Goal: Task Accomplishment & Management: Use online tool/utility

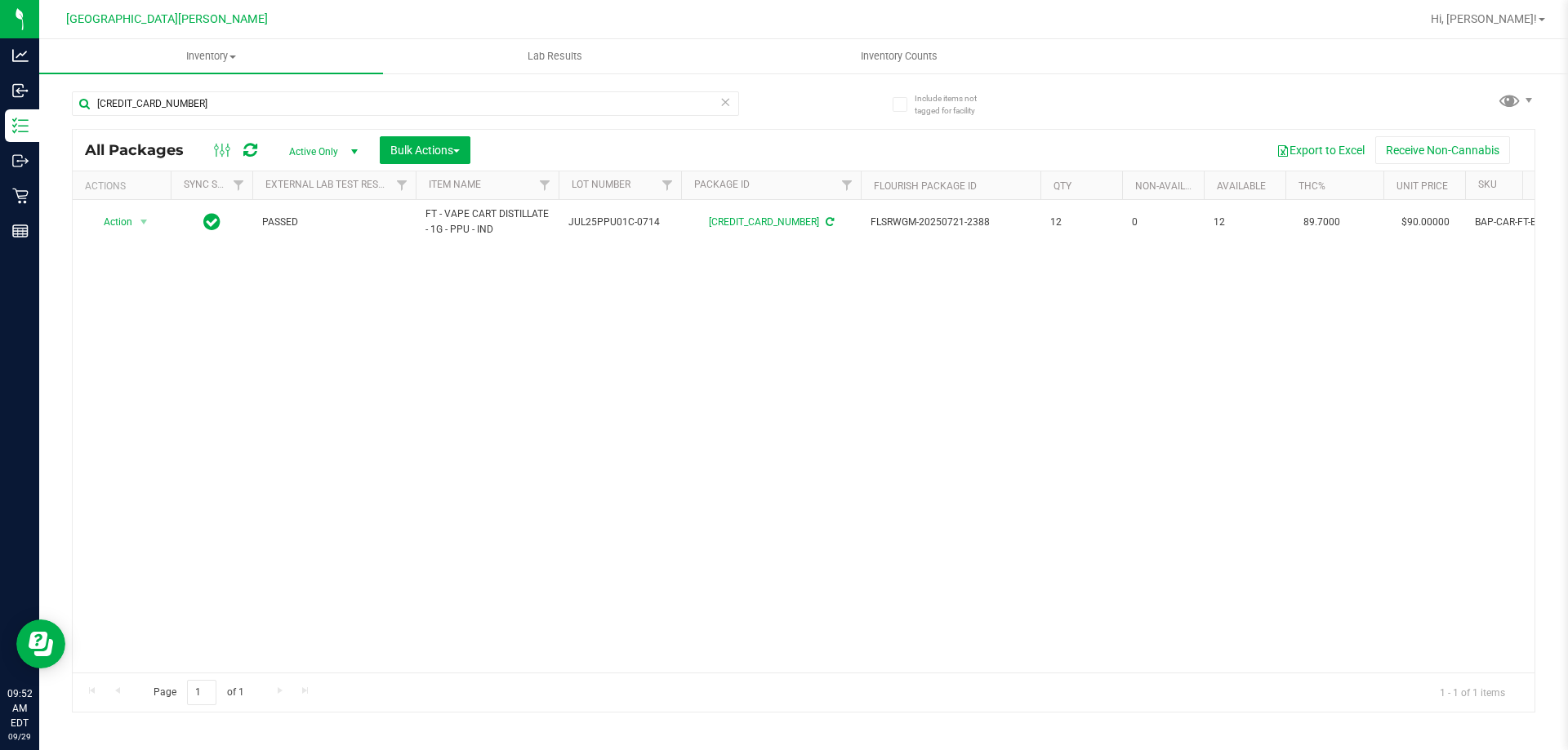
click at [649, 587] on div "Action Action Adjust qty Create package Edit attributes Global inventory Locate…" at bounding box center [803, 436] width 1462 height 472
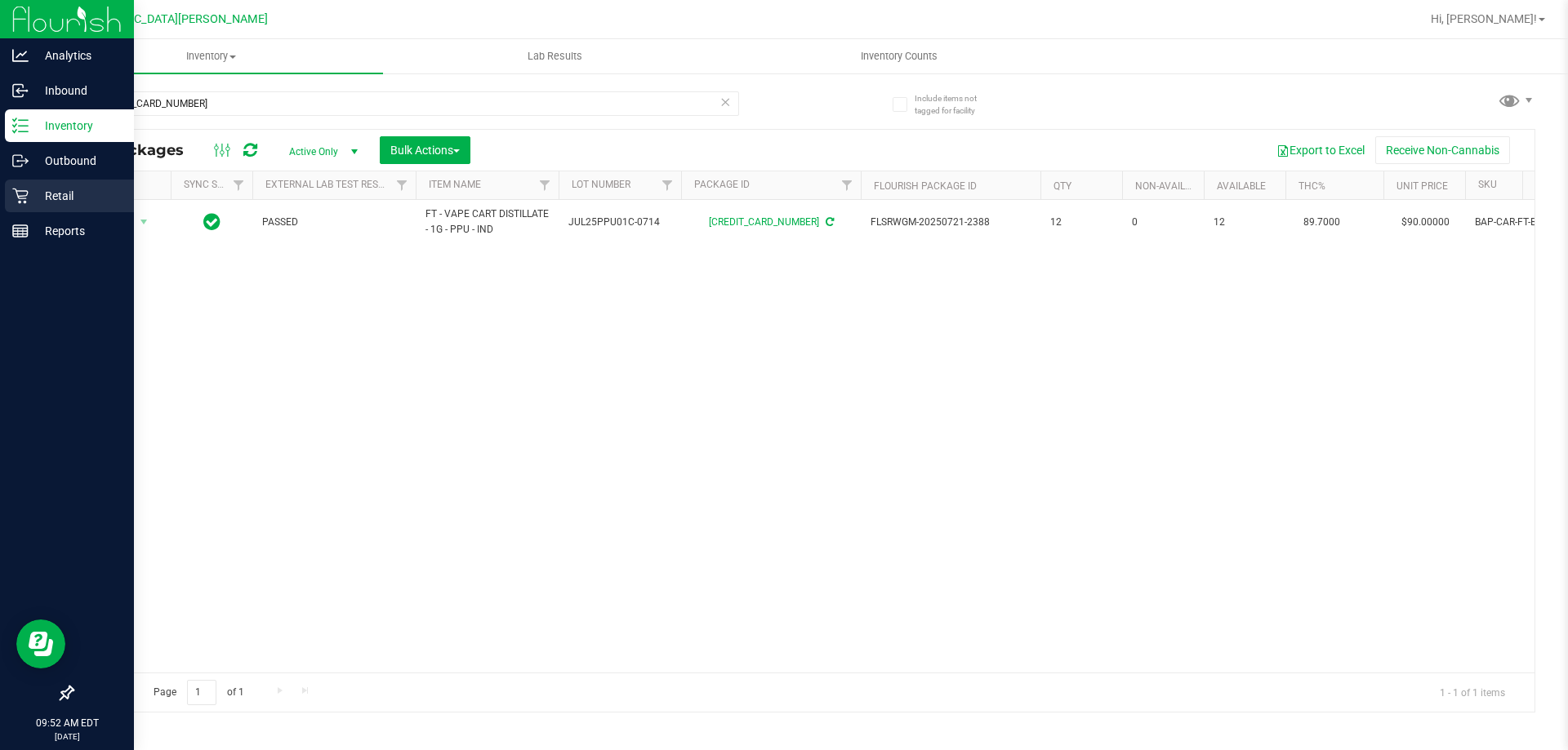
click at [58, 197] on p "Retail" at bounding box center [77, 196] width 98 height 20
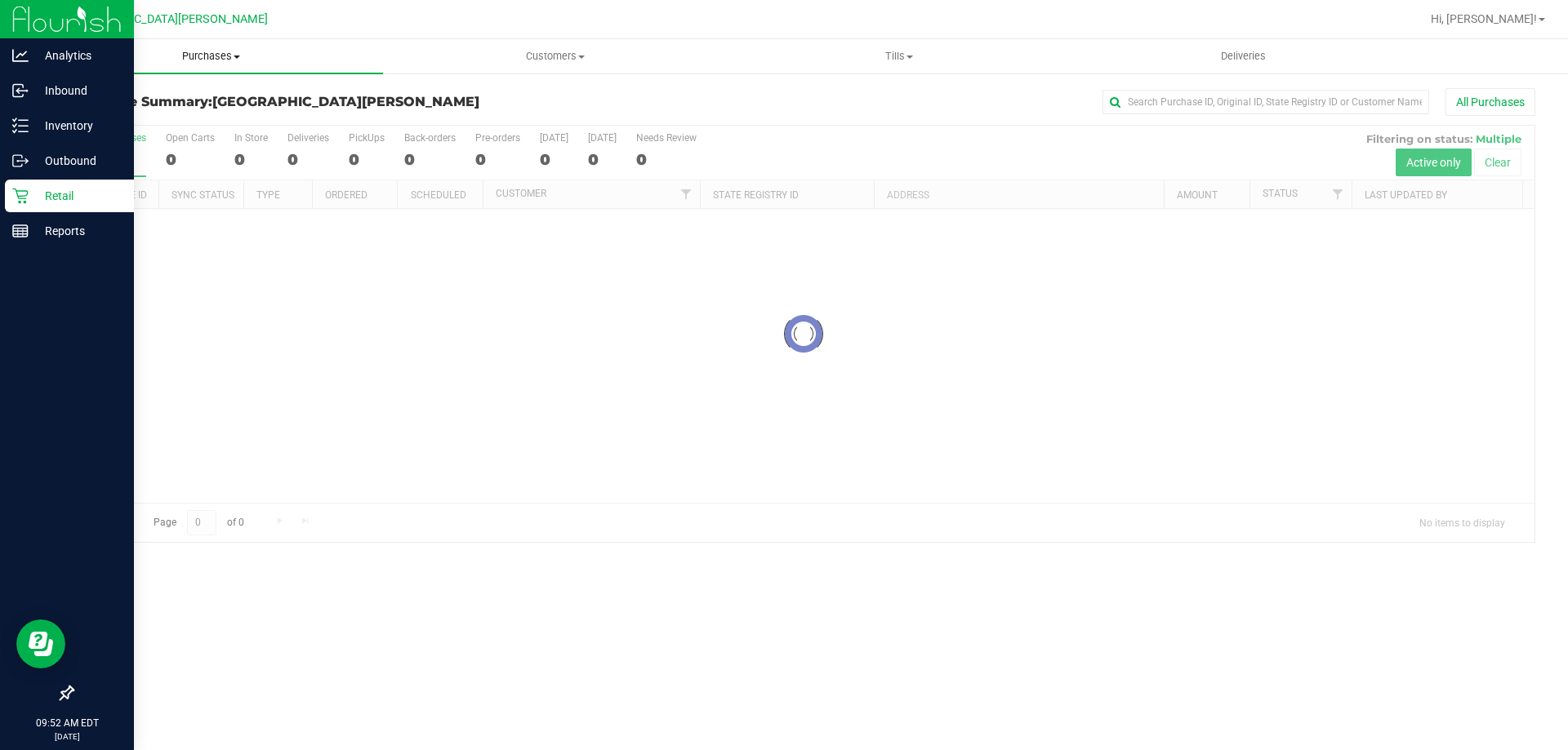
click at [210, 57] on span "Purchases" at bounding box center [211, 56] width 344 height 15
click at [197, 114] on li "Fulfillment" at bounding box center [211, 118] width 344 height 20
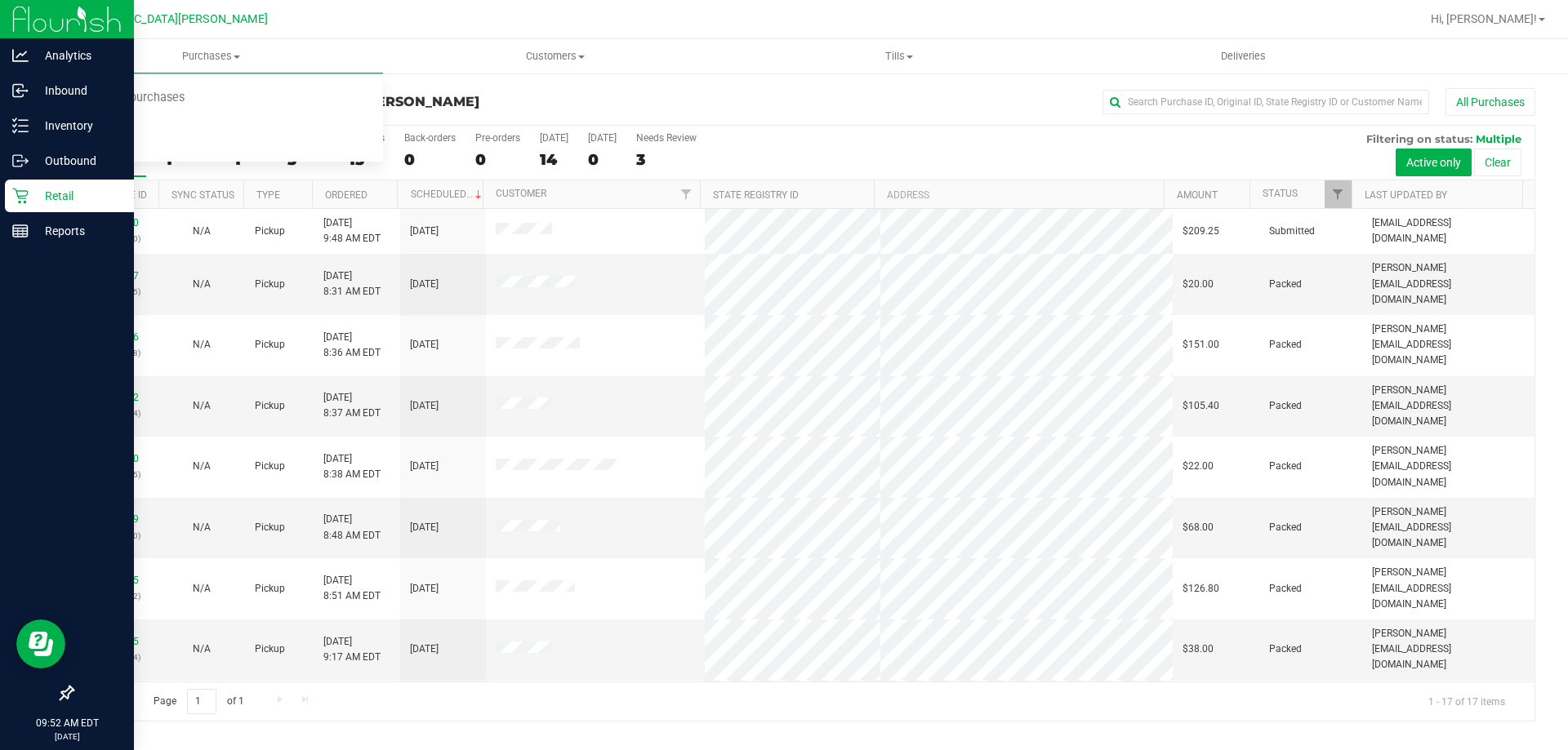
click at [414, 88] on div "Purchase Summary: [GEOGRAPHIC_DATA][PERSON_NAME] All Purchases" at bounding box center [803, 106] width 1464 height 36
click at [248, 161] on div "1" at bounding box center [250, 160] width 33 height 19
click at [0, 0] on input "In Store 1" at bounding box center [0, 0] width 0 height 0
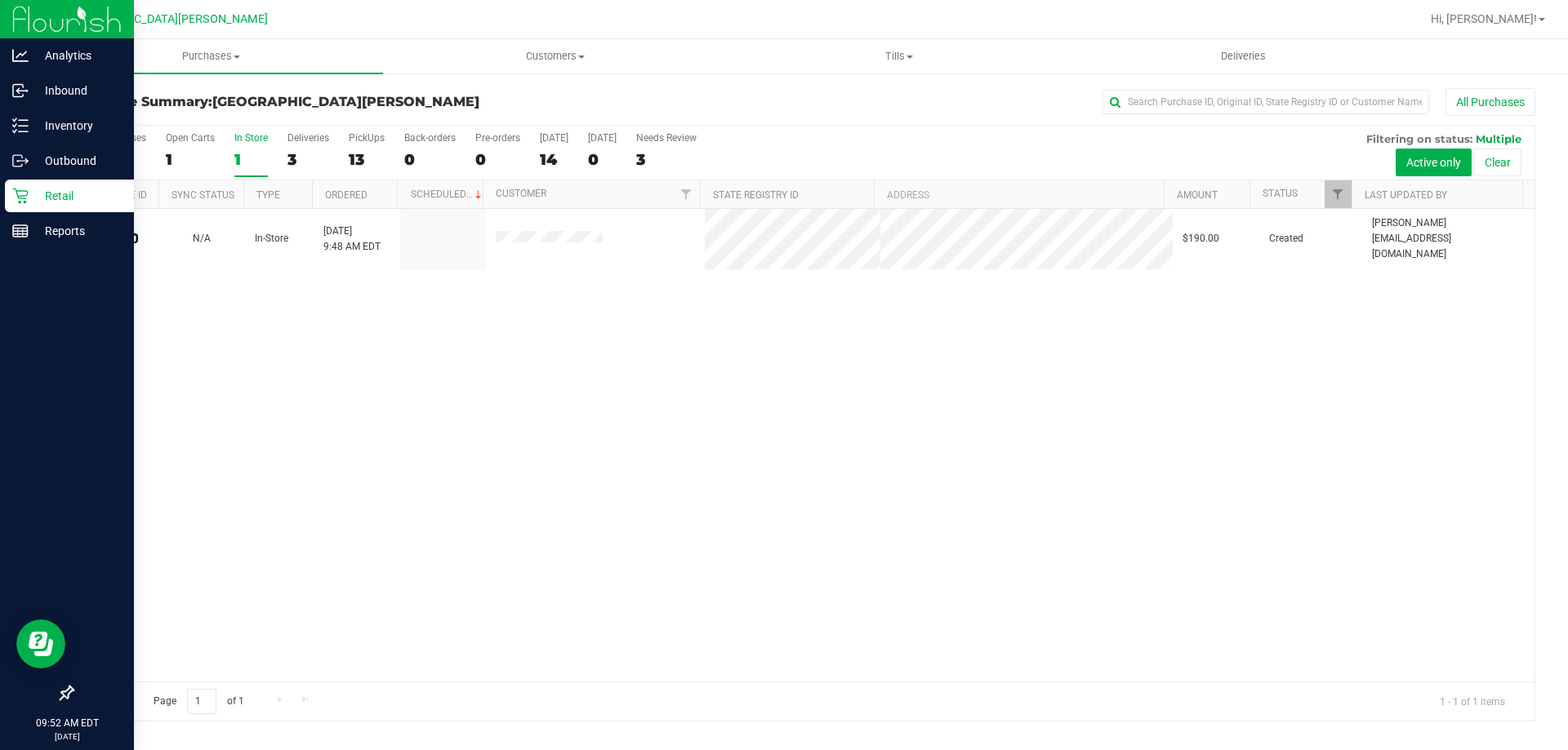
click at [126, 232] on link "12023141" at bounding box center [116, 237] width 46 height 11
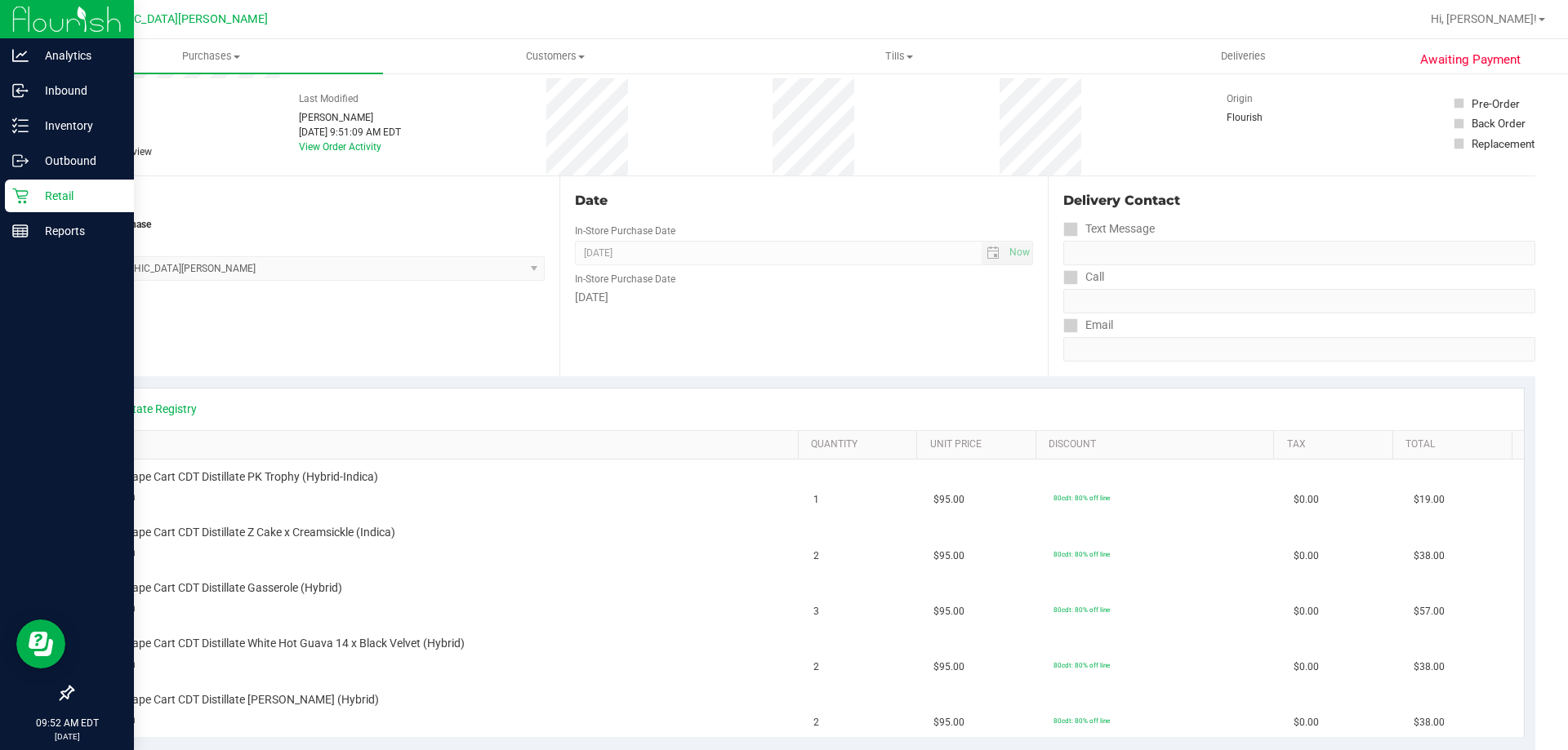
scroll to position [245, 0]
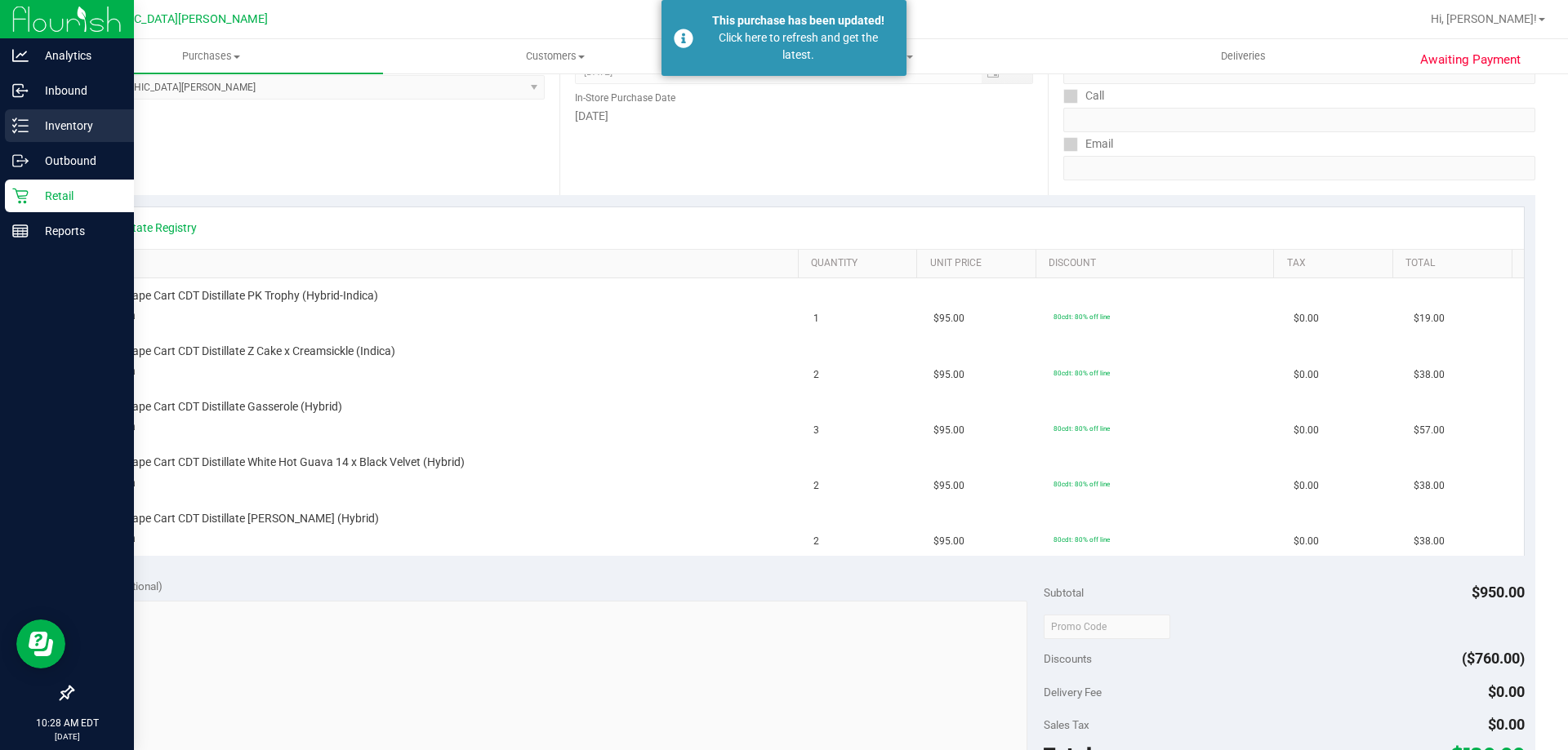
click at [62, 131] on p "Inventory" at bounding box center [77, 126] width 98 height 20
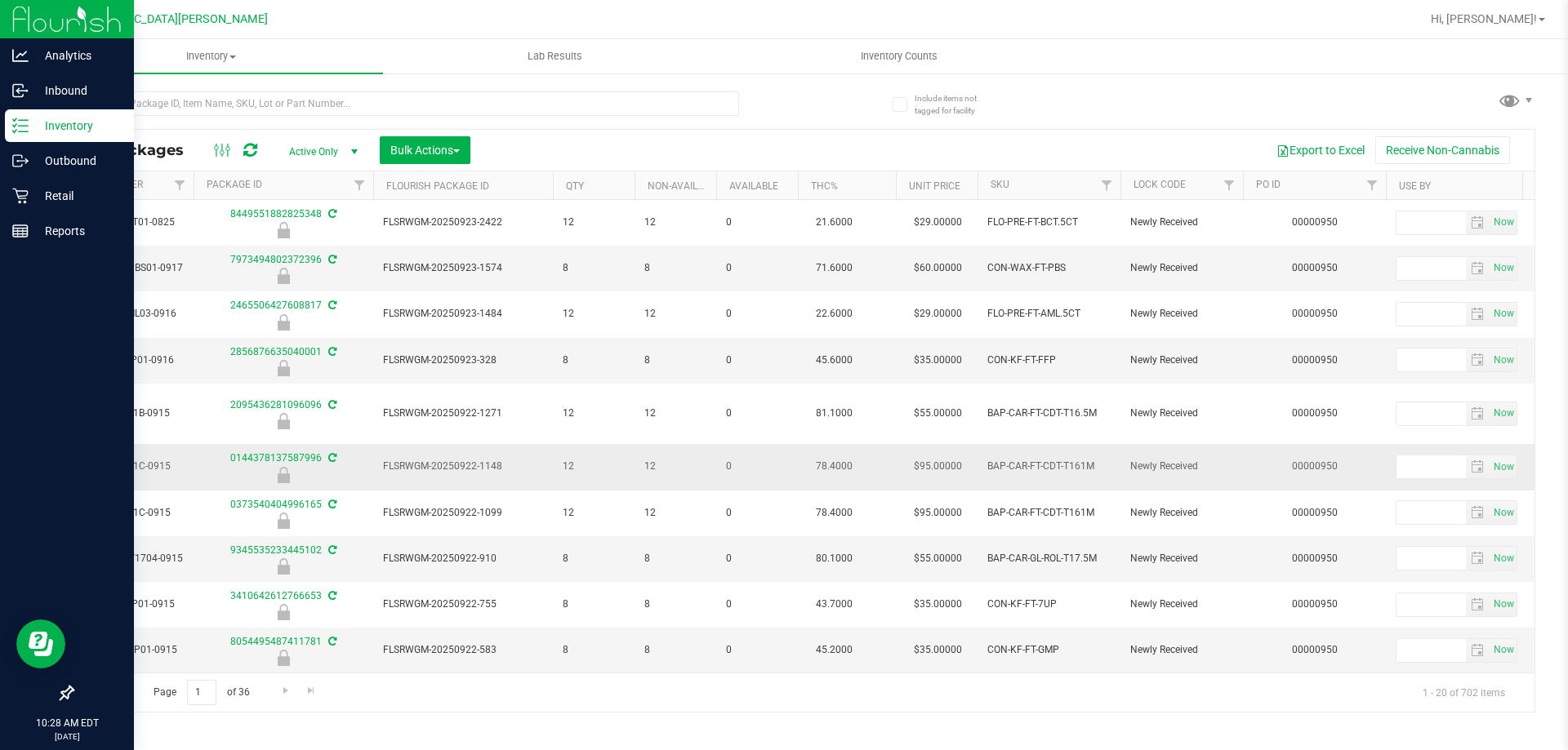
scroll to position [0, 490]
click at [1371, 192] on span "Filter" at bounding box center [1368, 185] width 13 height 13
type input "950"
click at [1421, 265] on button "Filter" at bounding box center [1405, 265] width 79 height 36
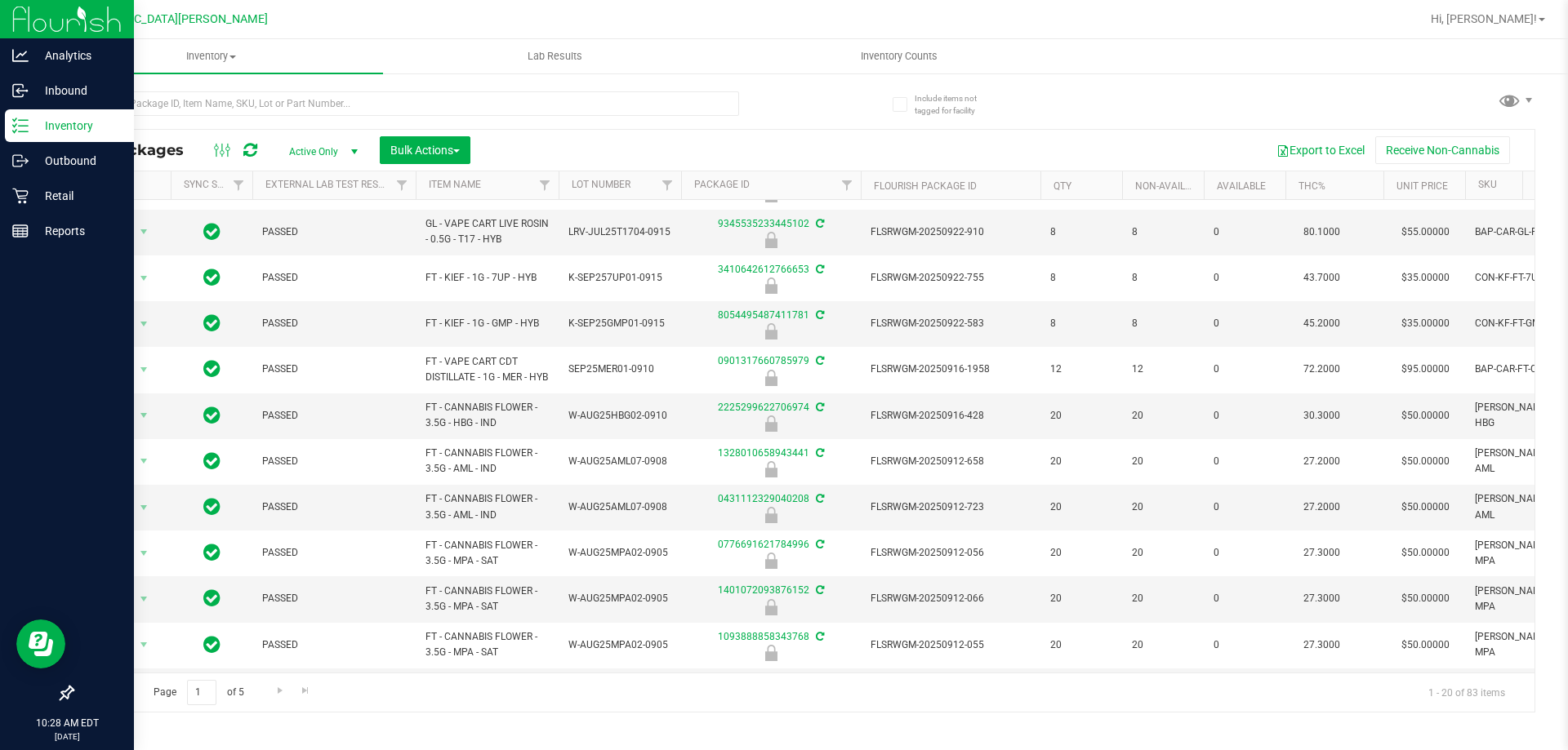
scroll to position [245, 0]
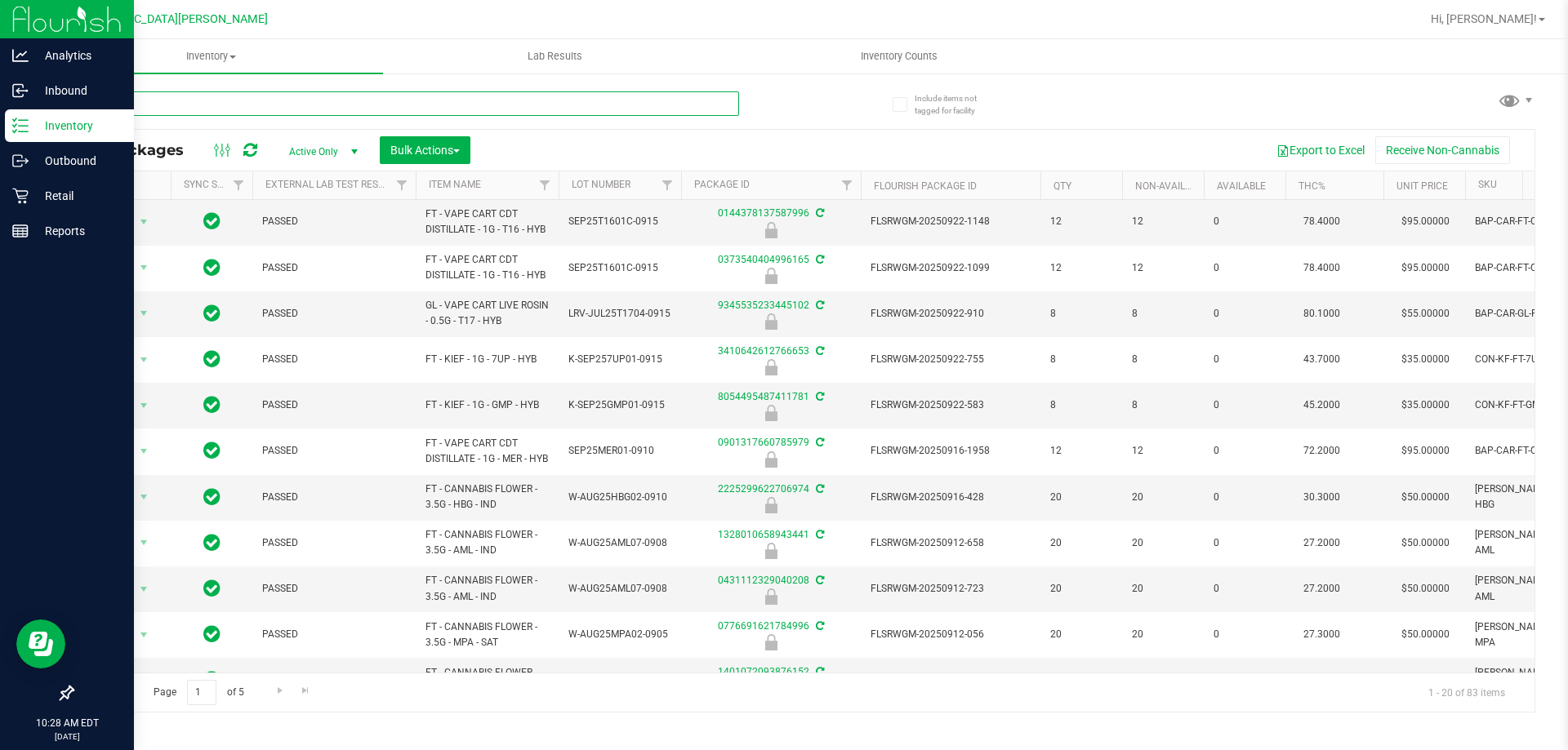
click at [174, 97] on input "text" at bounding box center [405, 103] width 667 height 25
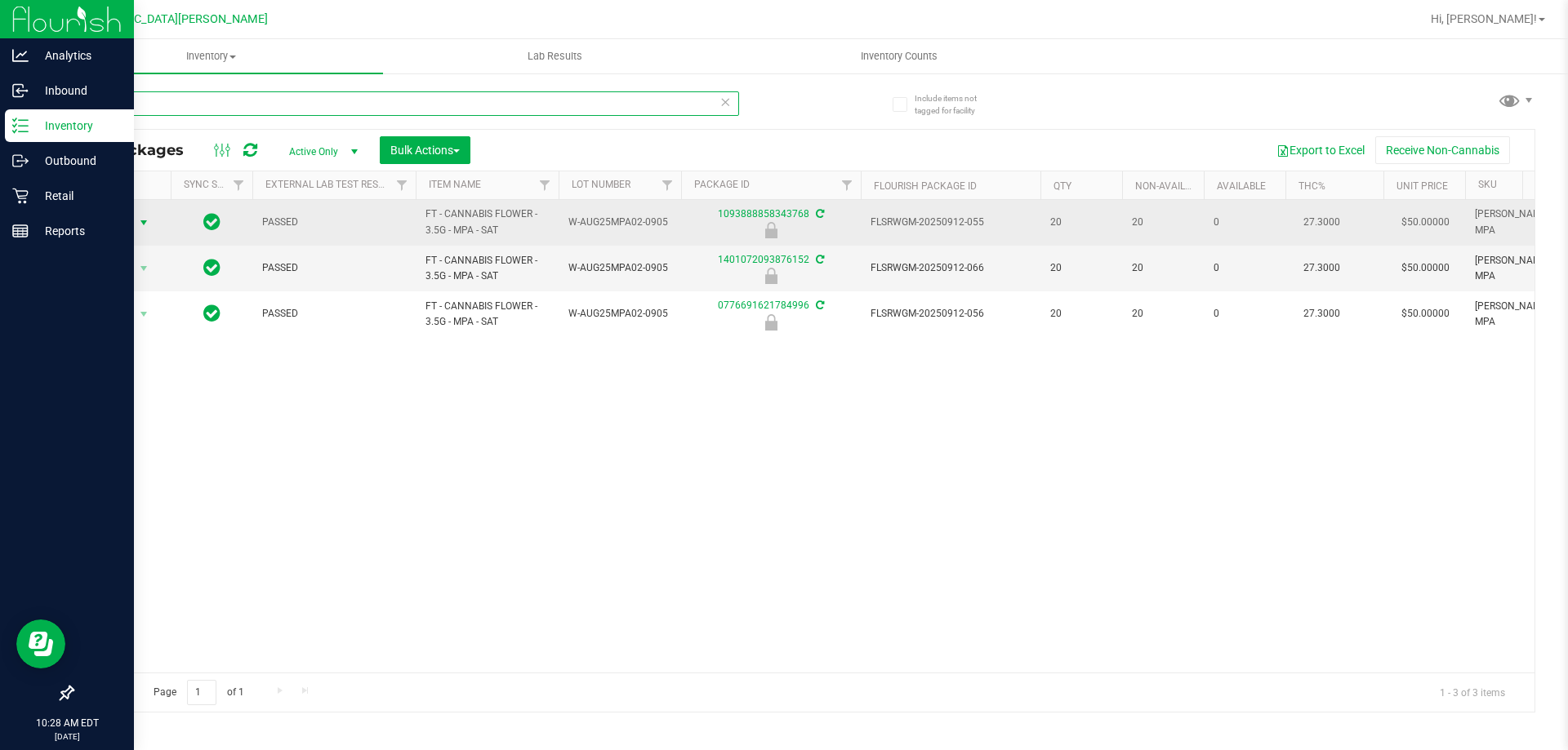
type input "mpa"
click at [125, 227] on span "Action" at bounding box center [111, 223] width 44 height 23
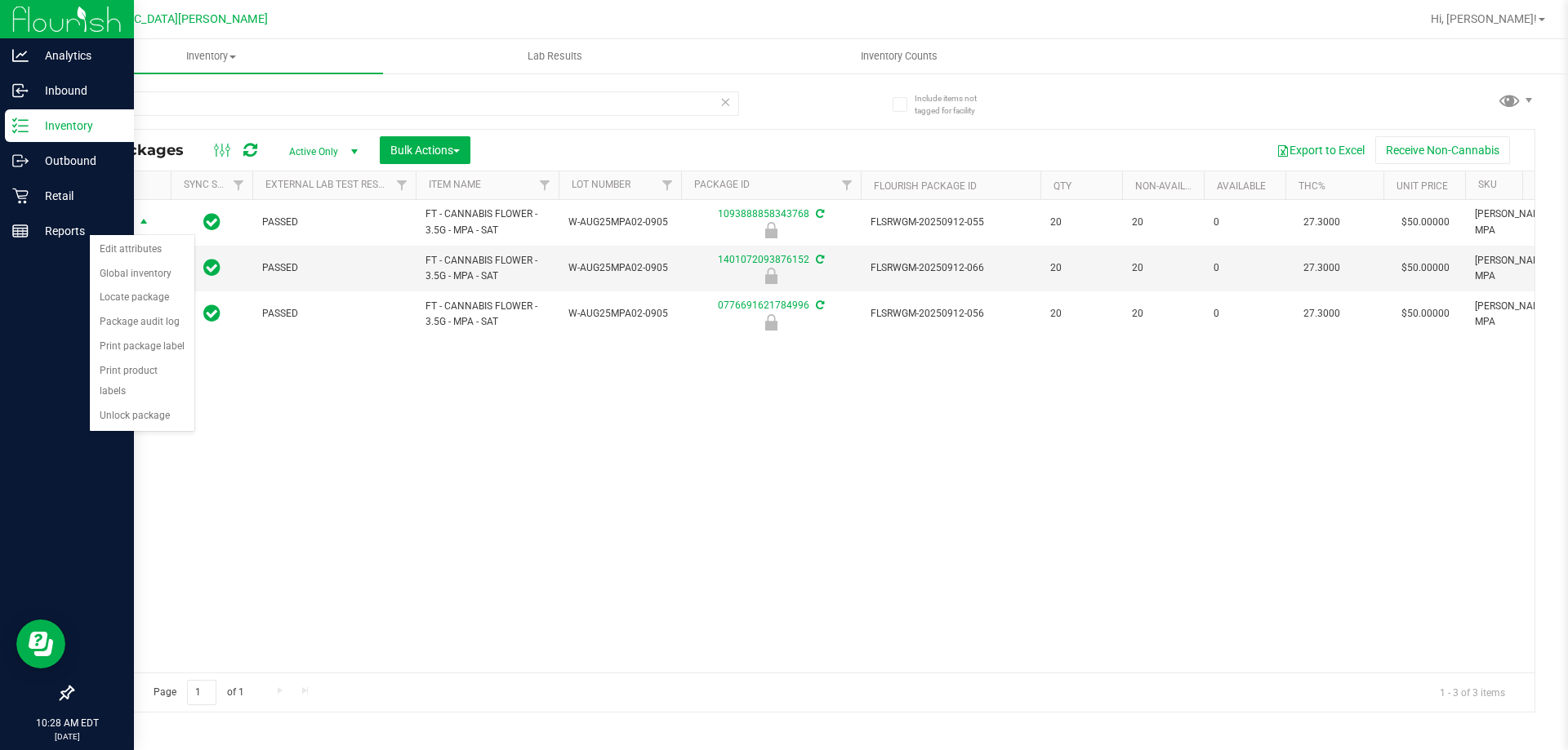
click at [248, 435] on div "Action Action Edit attributes Global inventory Locate package Package audit log…" at bounding box center [803, 436] width 1462 height 472
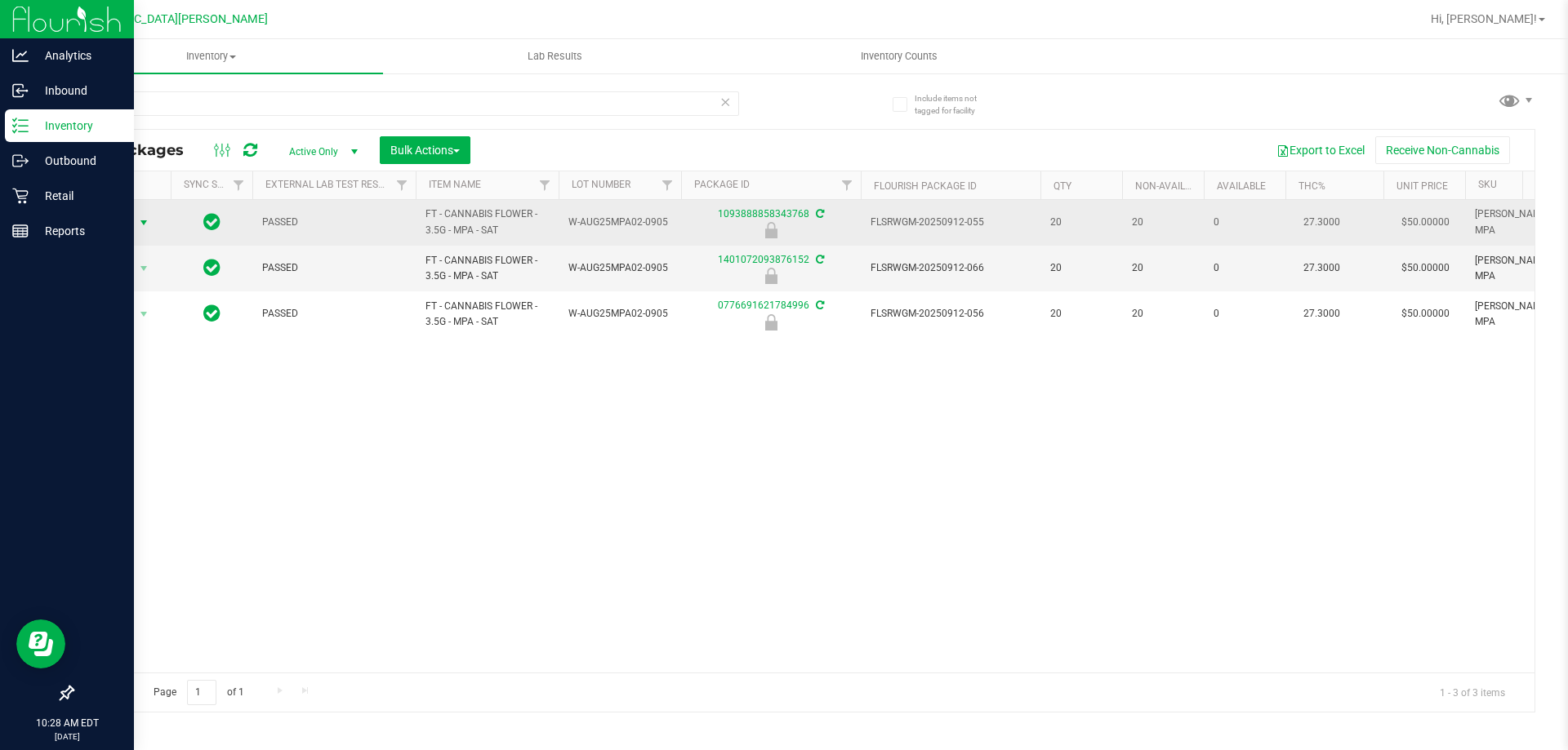
click at [127, 221] on span "Action" at bounding box center [111, 223] width 44 height 23
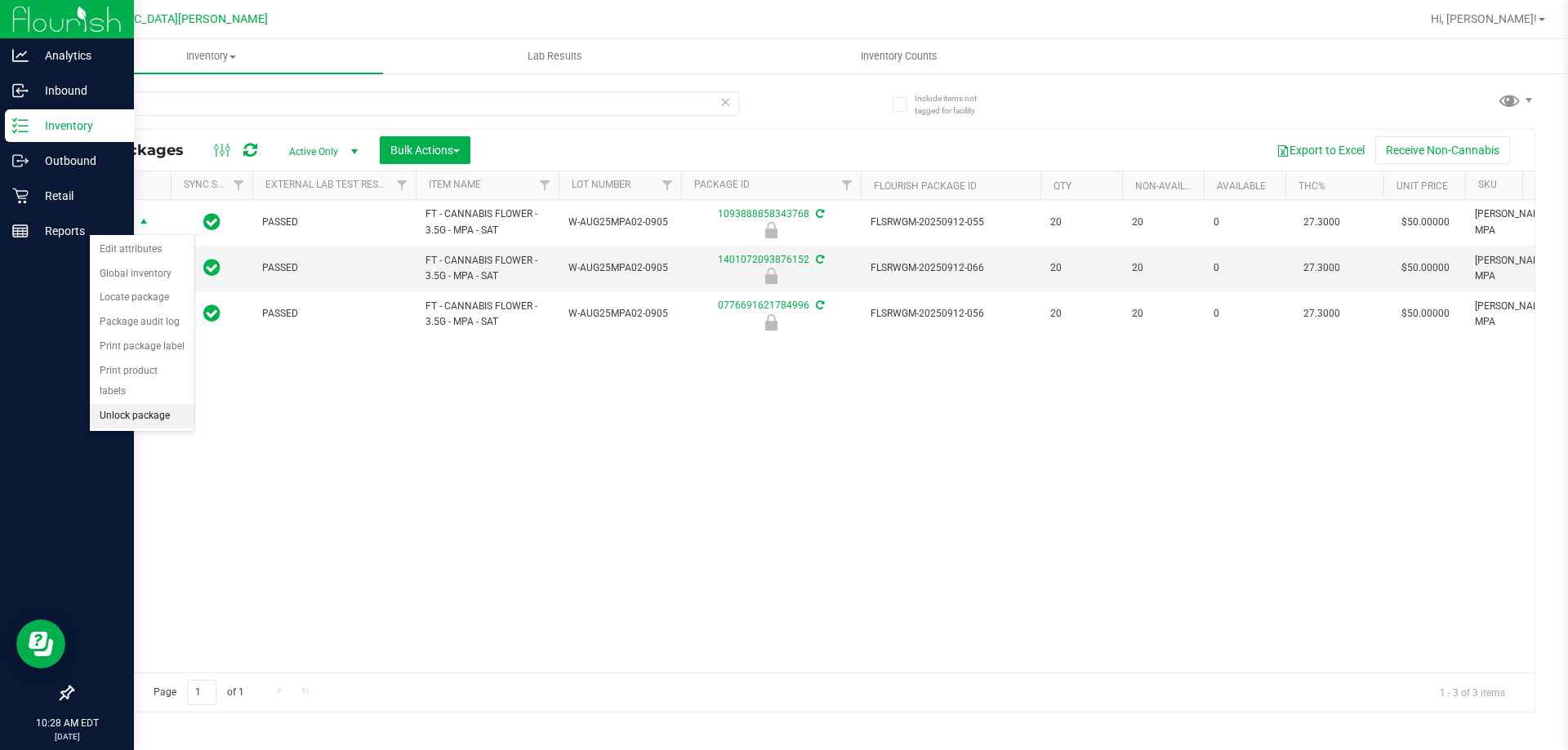
click at [120, 404] on li "Unlock package" at bounding box center [142, 416] width 104 height 25
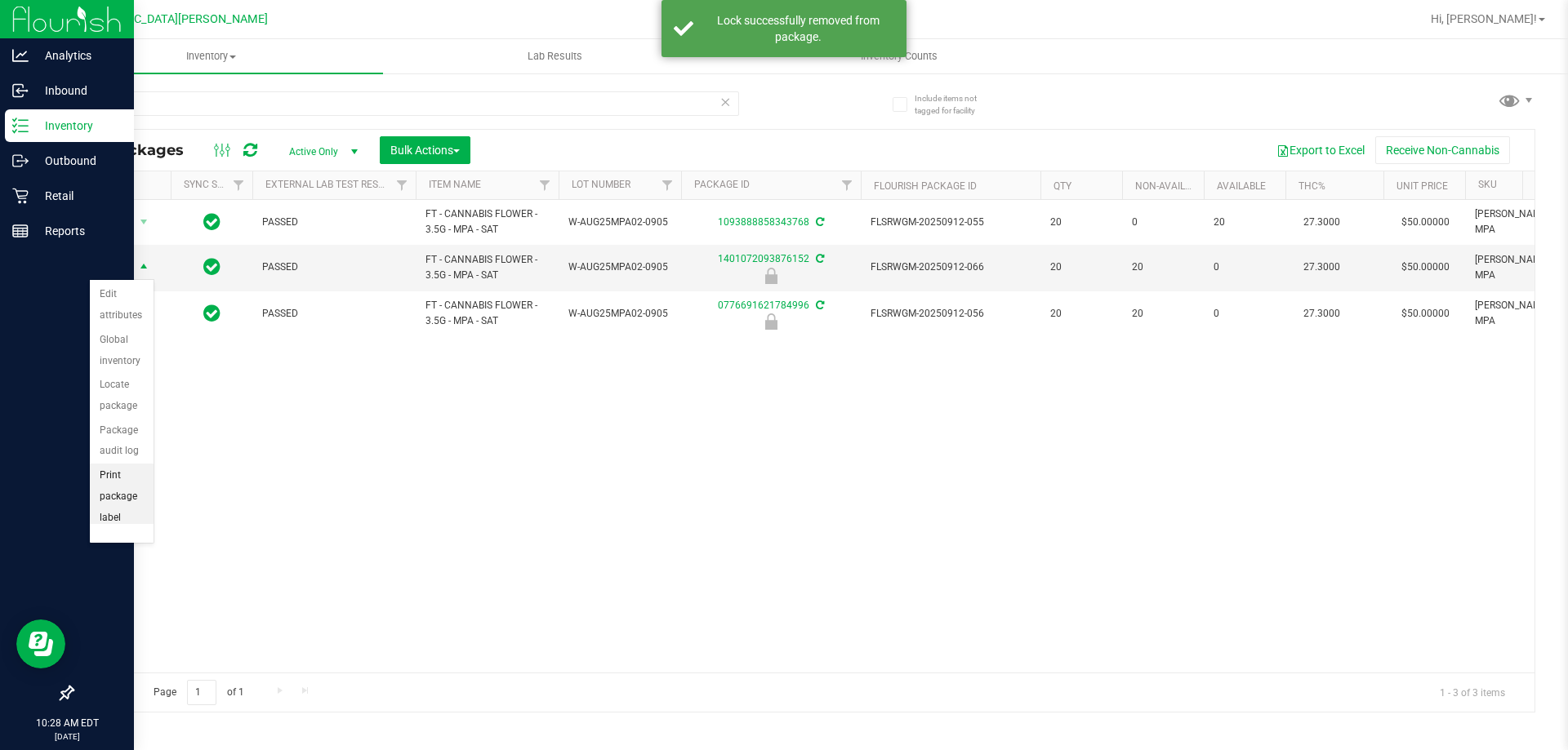
scroll to position [118, 0]
click at [117, 500] on li "Unlock package" at bounding box center [121, 501] width 64 height 45
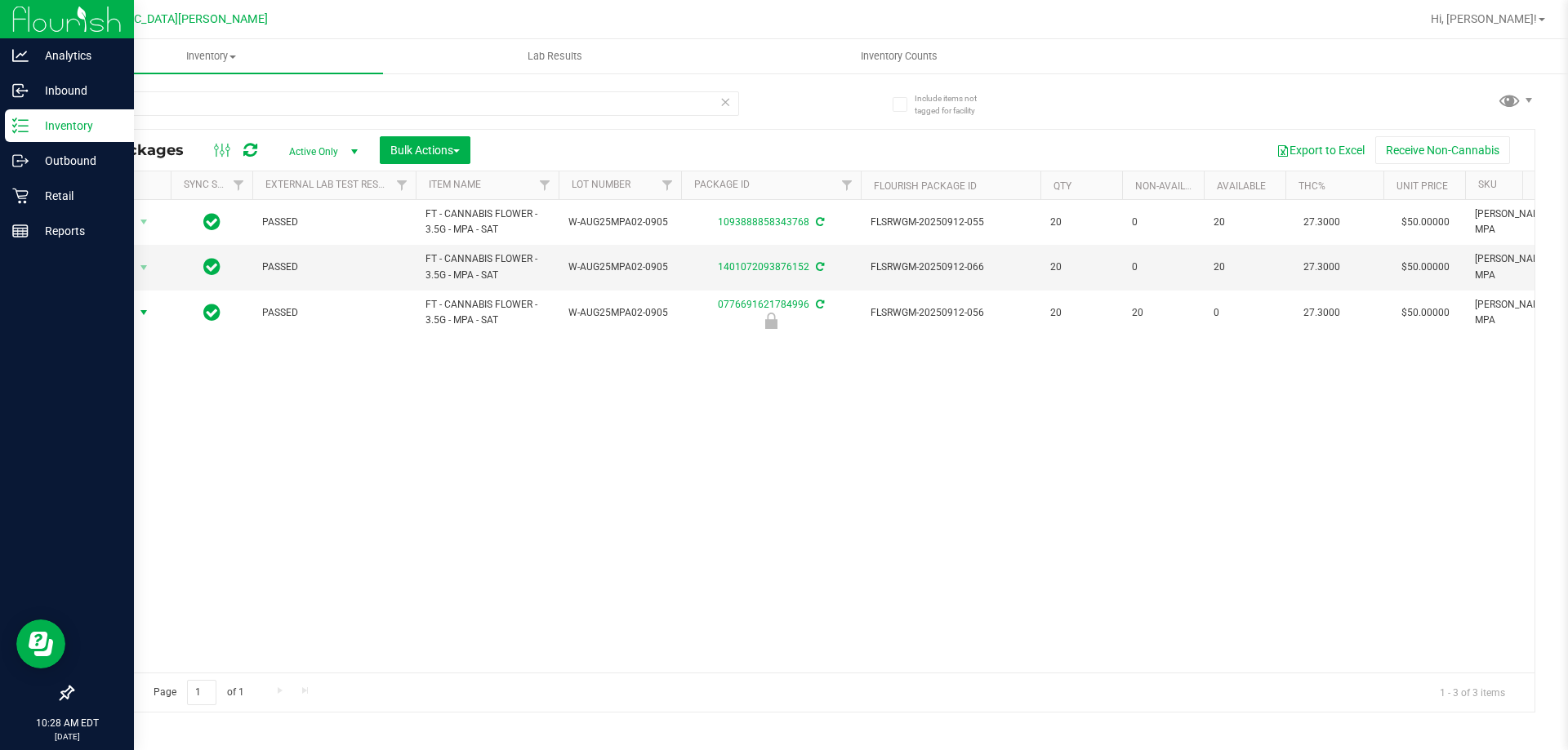
click at [124, 316] on span "Action" at bounding box center [111, 313] width 44 height 23
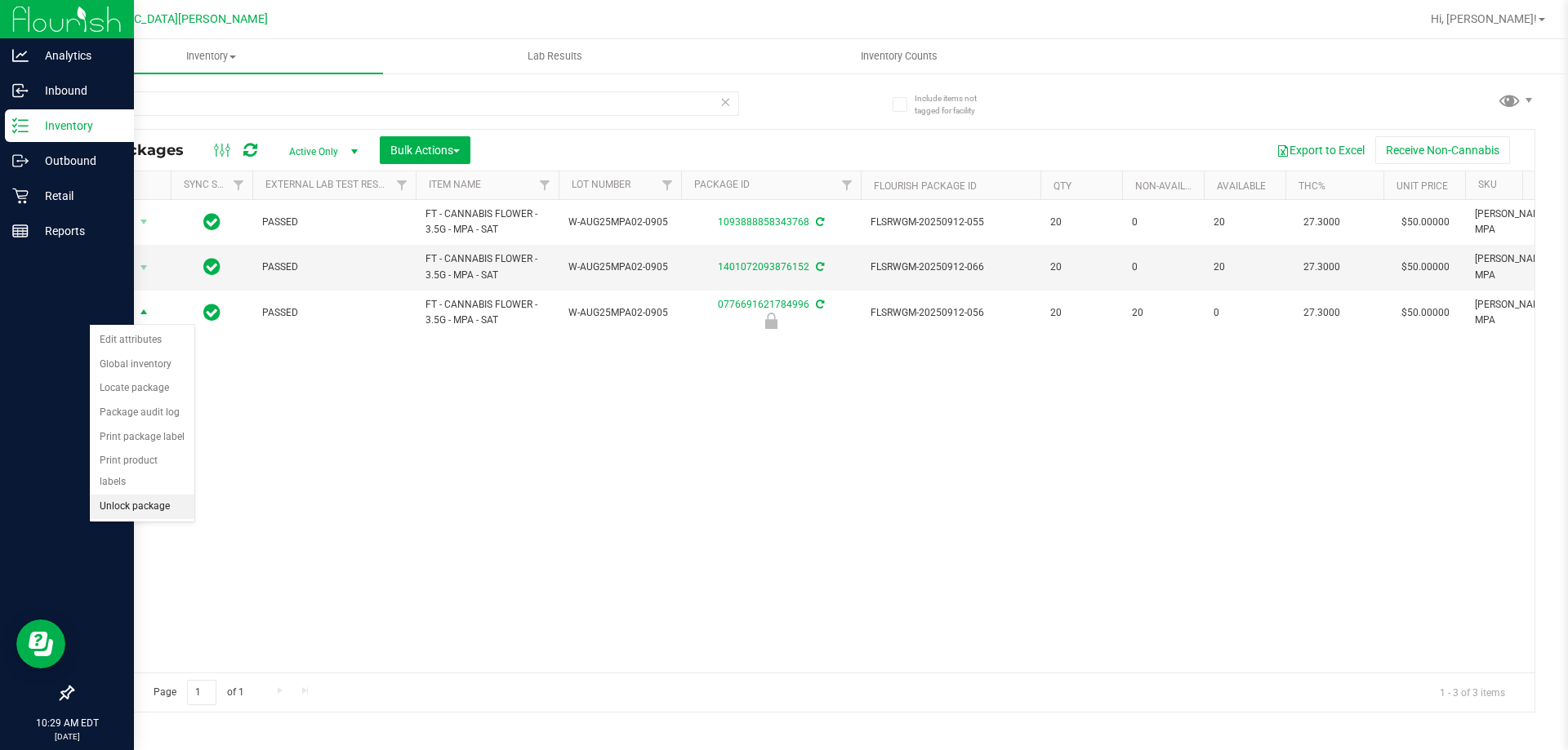
click at [126, 495] on li "Unlock package" at bounding box center [142, 507] width 104 height 25
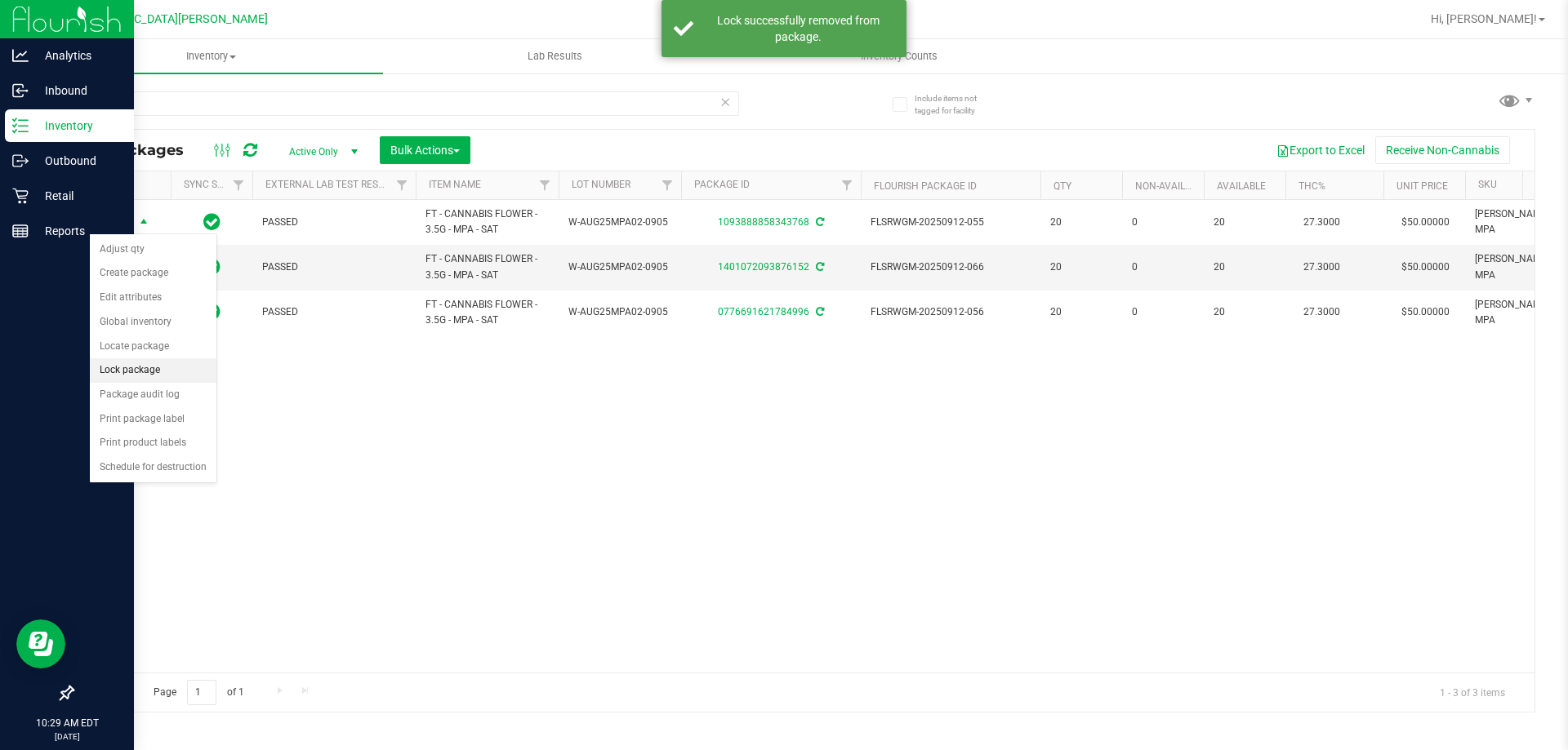
click at [129, 372] on li "Lock package" at bounding box center [153, 371] width 126 height 25
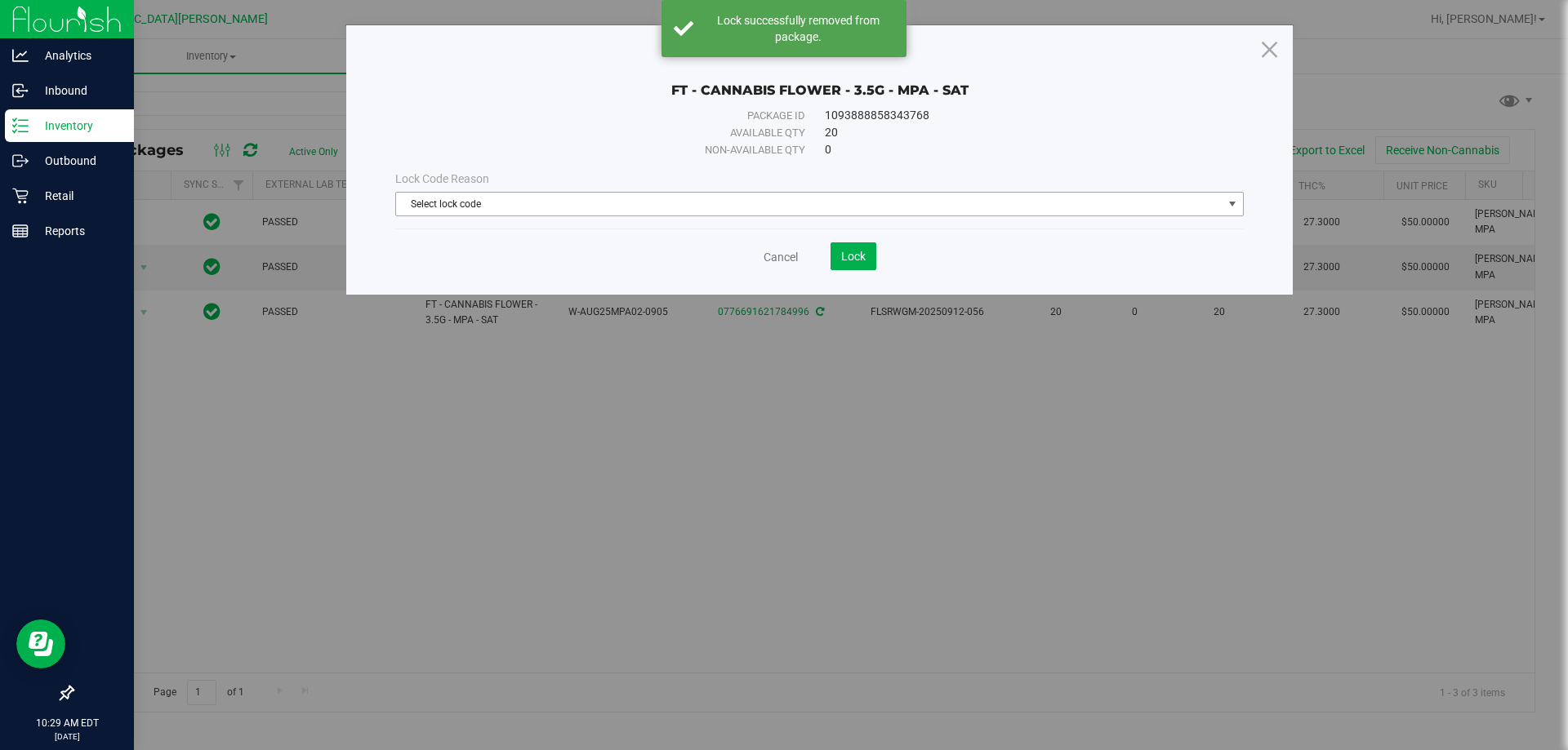
click at [696, 200] on span "Select lock code" at bounding box center [809, 204] width 826 height 23
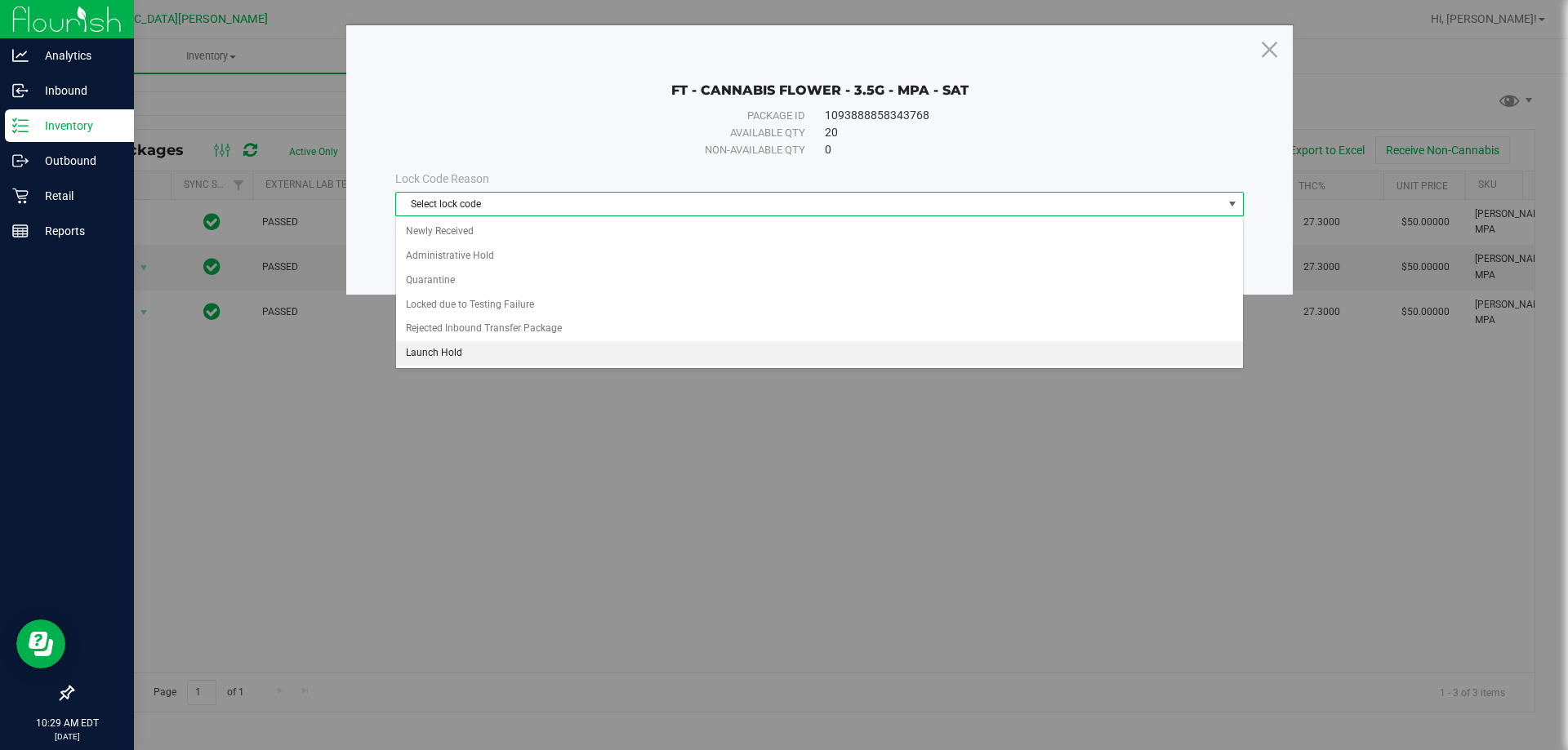
click at [457, 350] on li "Launch Hold" at bounding box center [819, 353] width 847 height 25
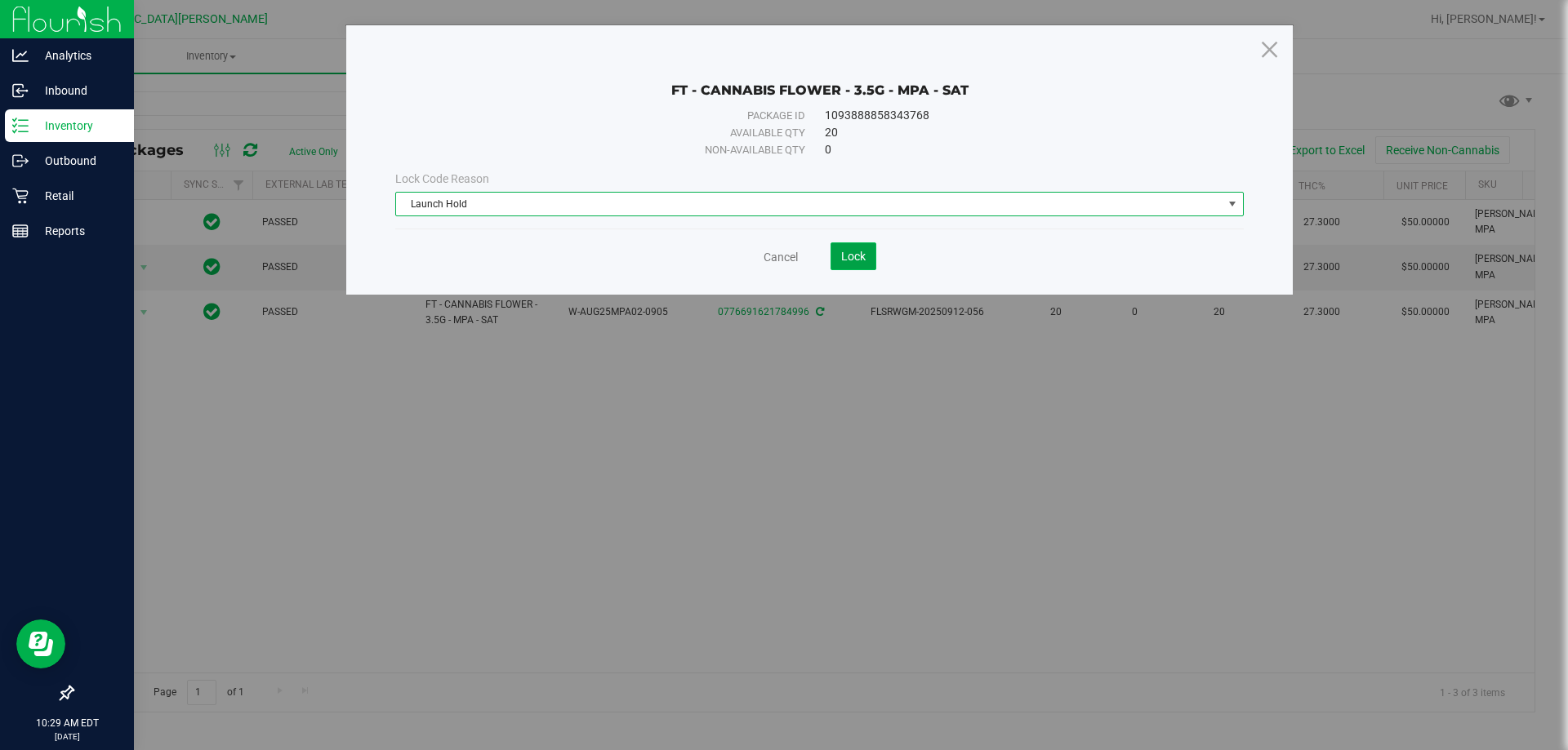
click at [850, 258] on span "Lock" at bounding box center [853, 255] width 25 height 13
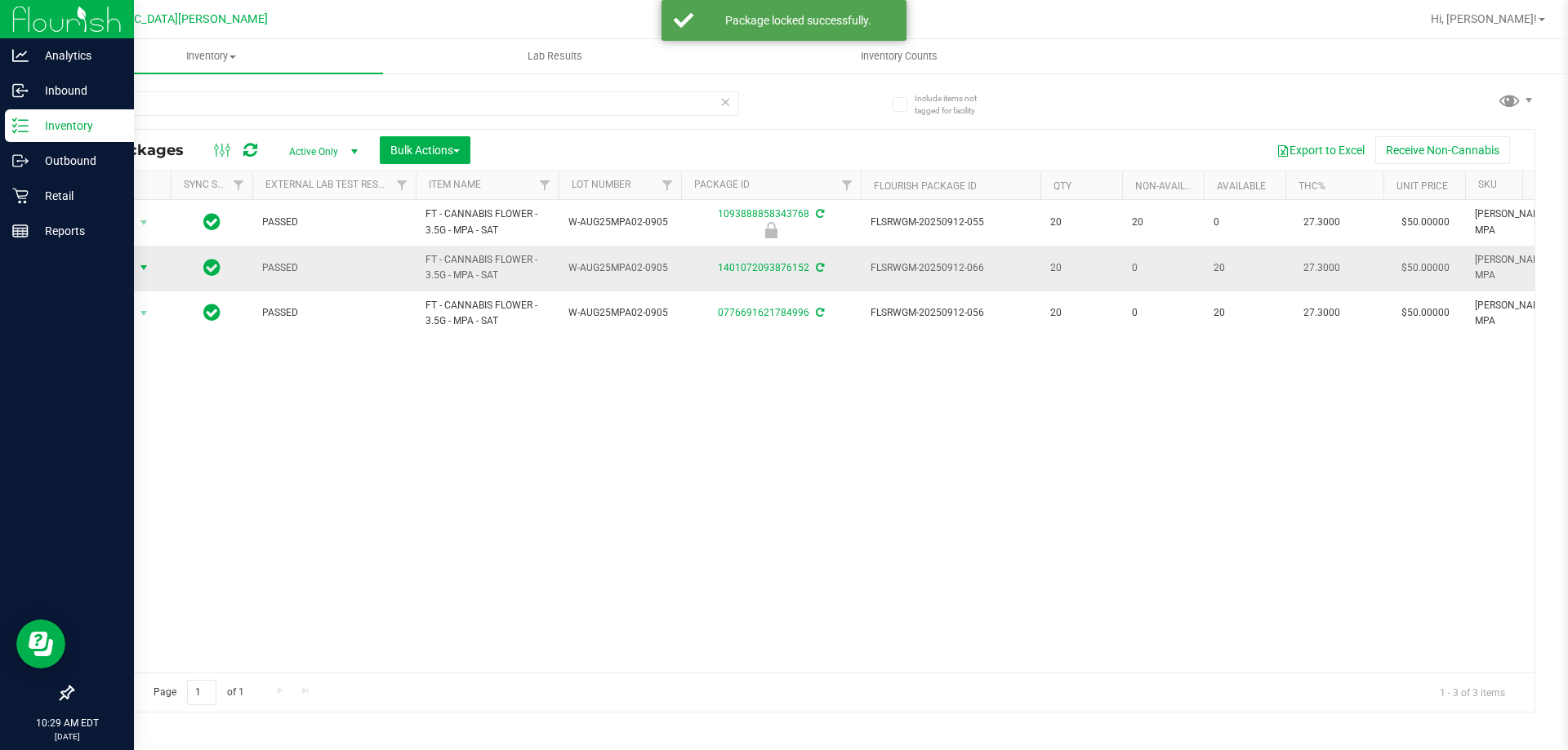
click at [126, 264] on span "Action" at bounding box center [111, 267] width 44 height 23
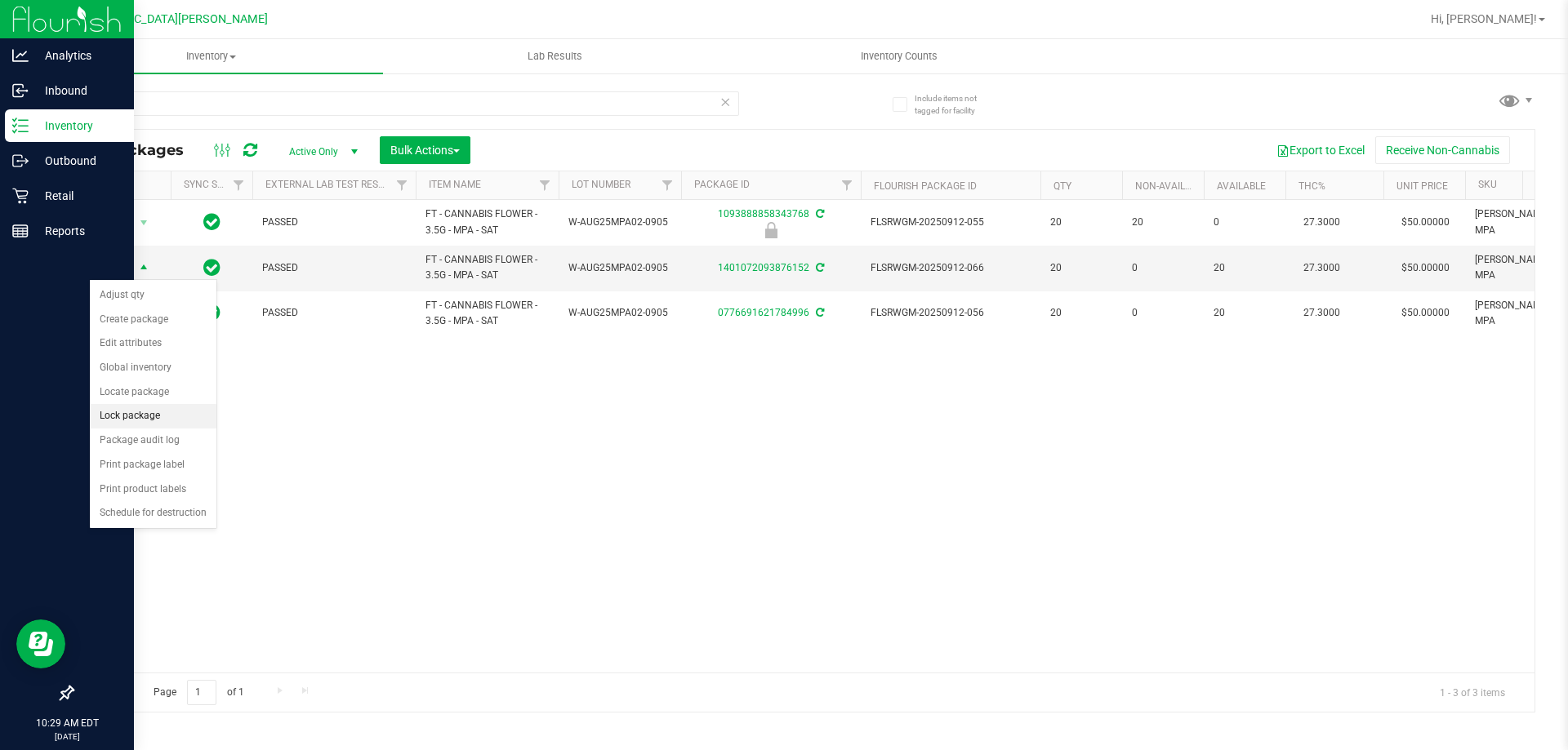
click at [156, 419] on li "Lock package" at bounding box center [153, 416] width 126 height 25
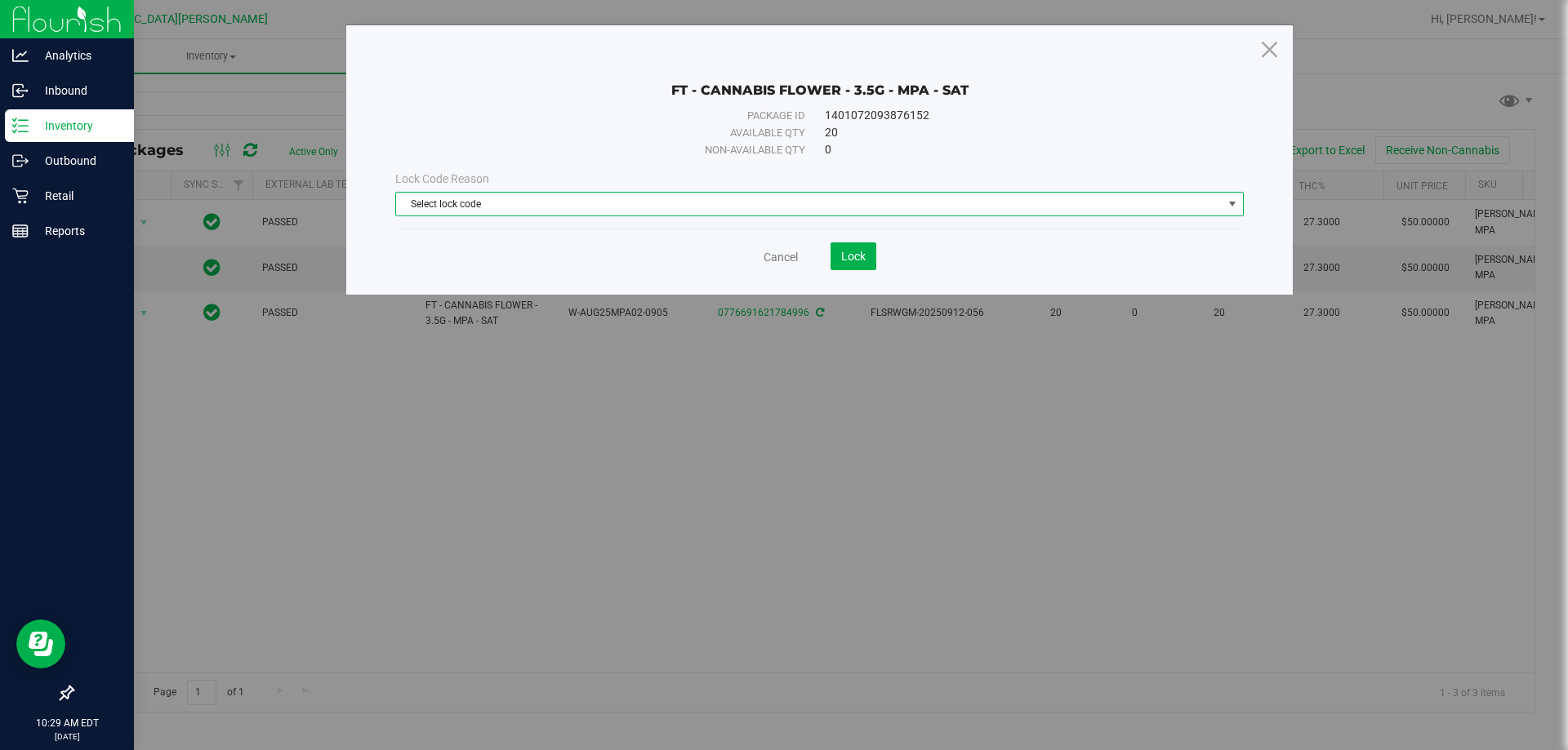
click at [594, 202] on span "Select lock code" at bounding box center [809, 204] width 826 height 23
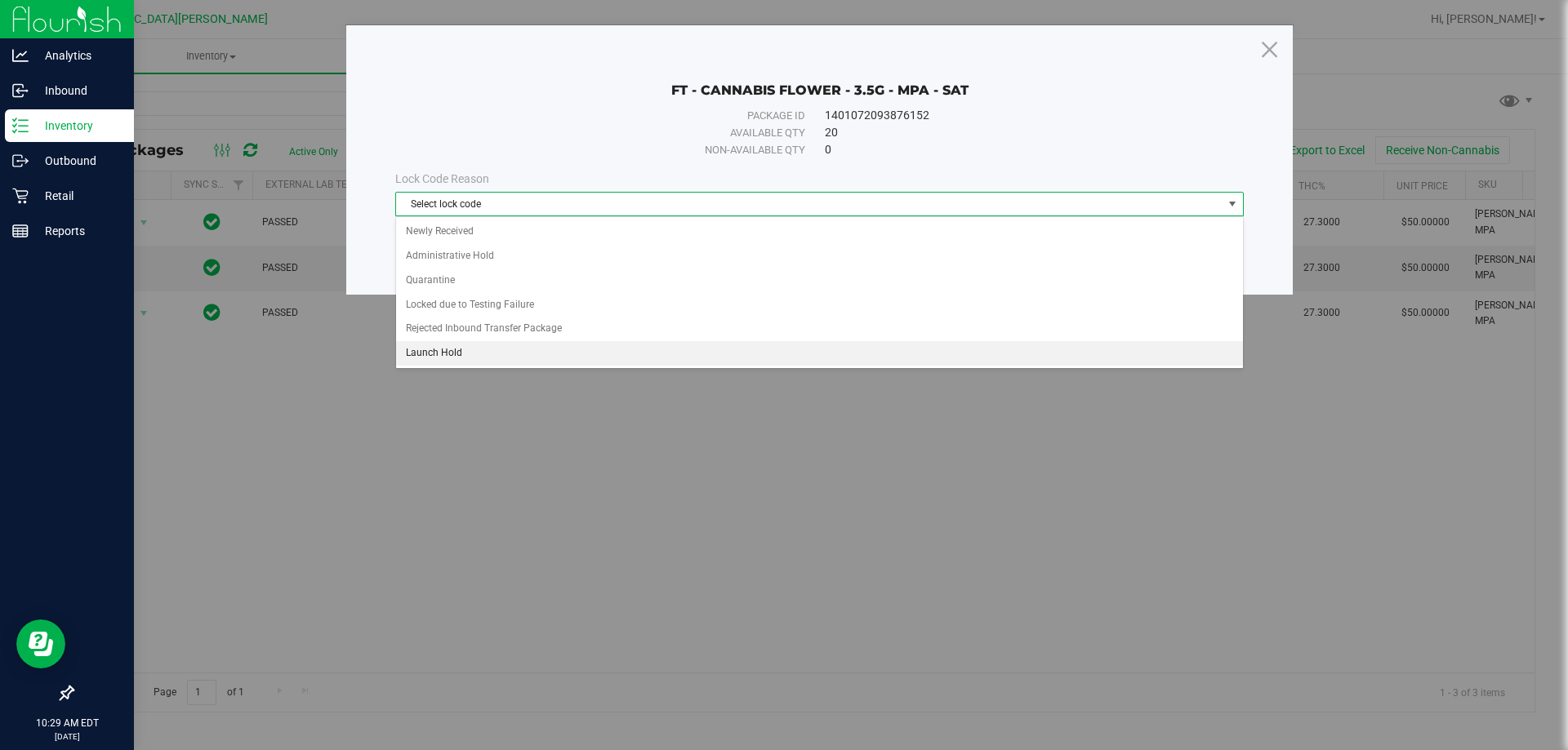
click at [442, 348] on li "Launch Hold" at bounding box center [819, 353] width 847 height 25
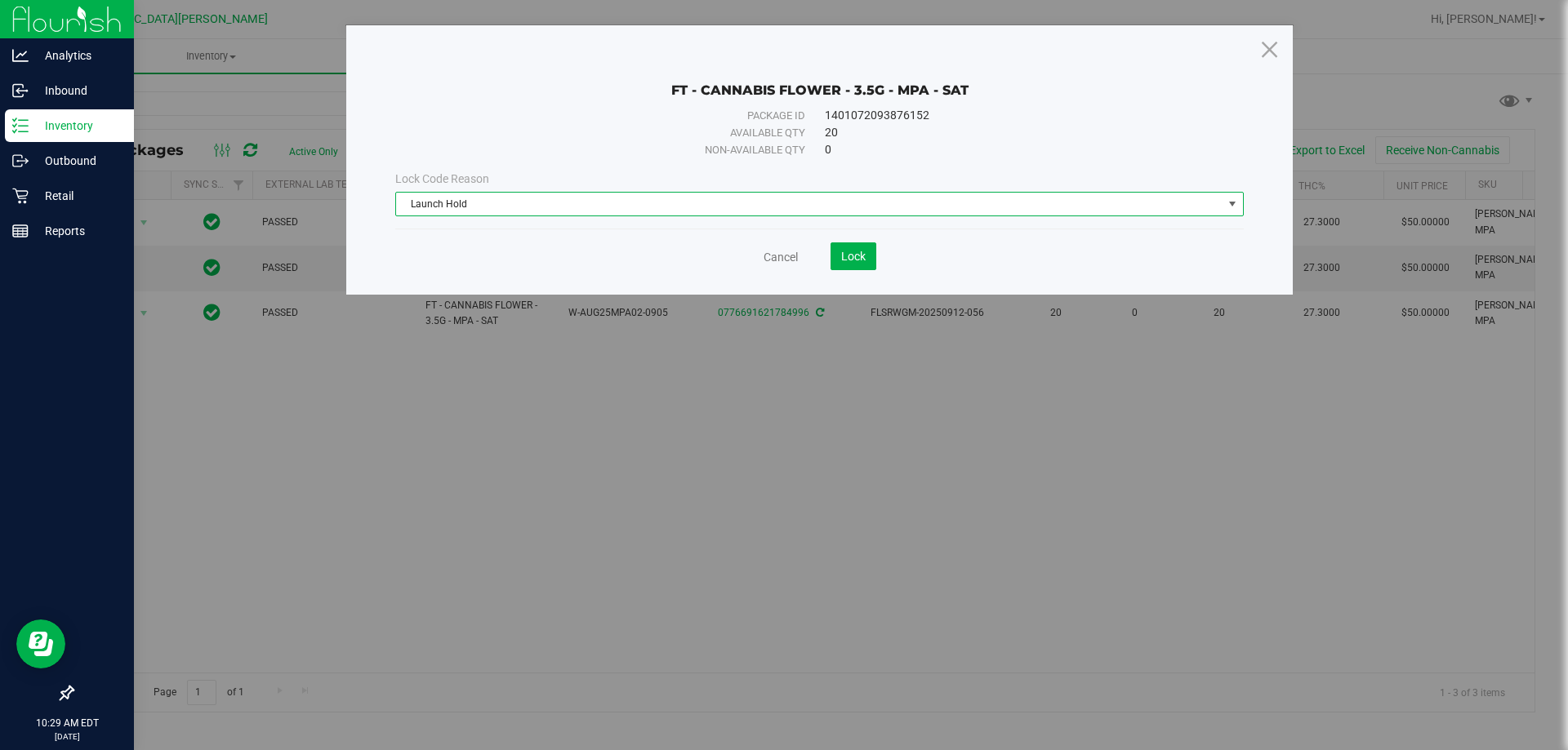
click at [846, 270] on div "FT - CANNABIS FLOWER - 3.5G - MPA - SAT Package ID 1401072093876152 Available q…" at bounding box center [819, 160] width 947 height 269
click at [846, 262] on span "Lock" at bounding box center [853, 255] width 25 height 13
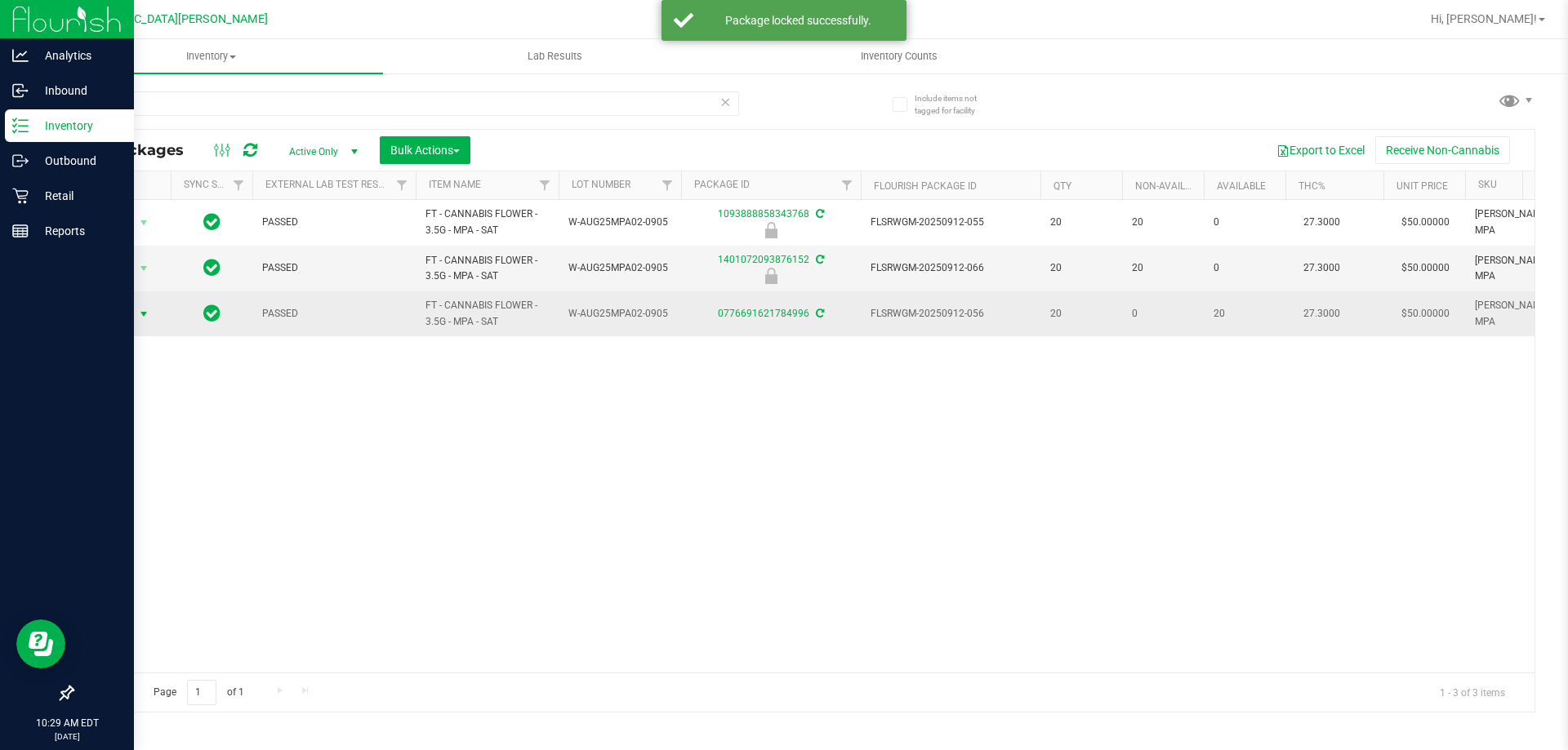
click at [123, 310] on span "Action" at bounding box center [111, 314] width 44 height 23
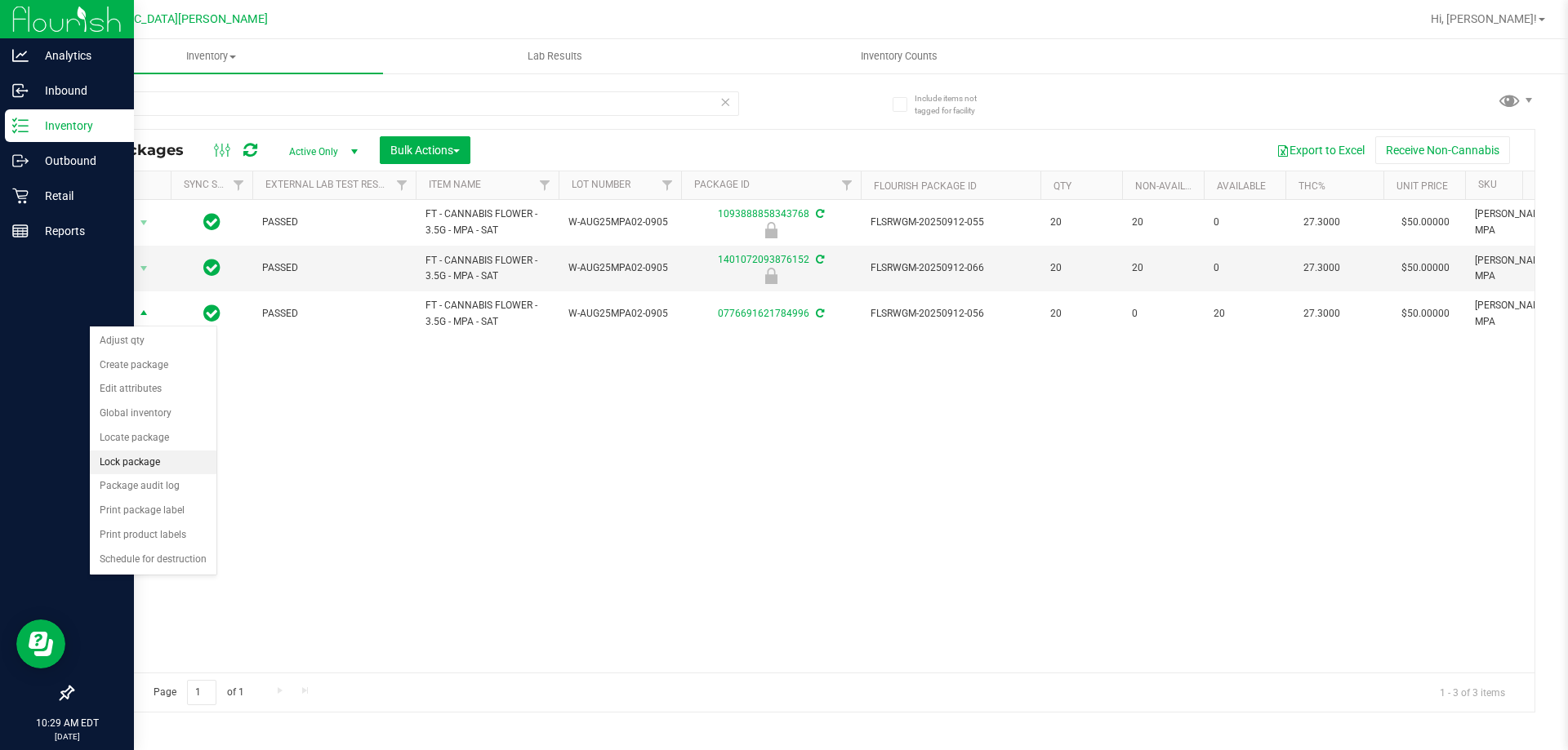
click at [141, 456] on li "Lock package" at bounding box center [153, 463] width 126 height 25
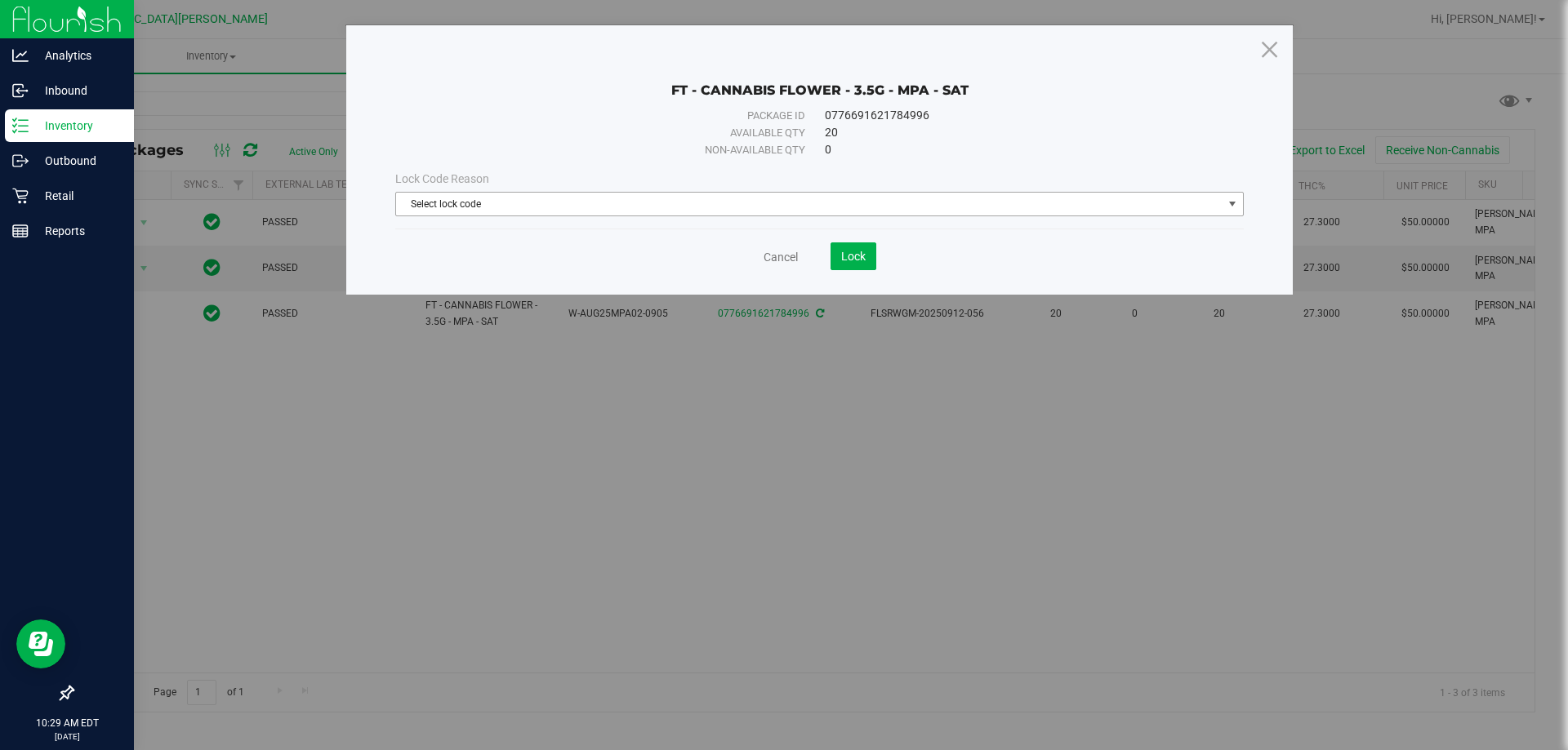
click at [664, 208] on span "Select lock code" at bounding box center [809, 204] width 826 height 23
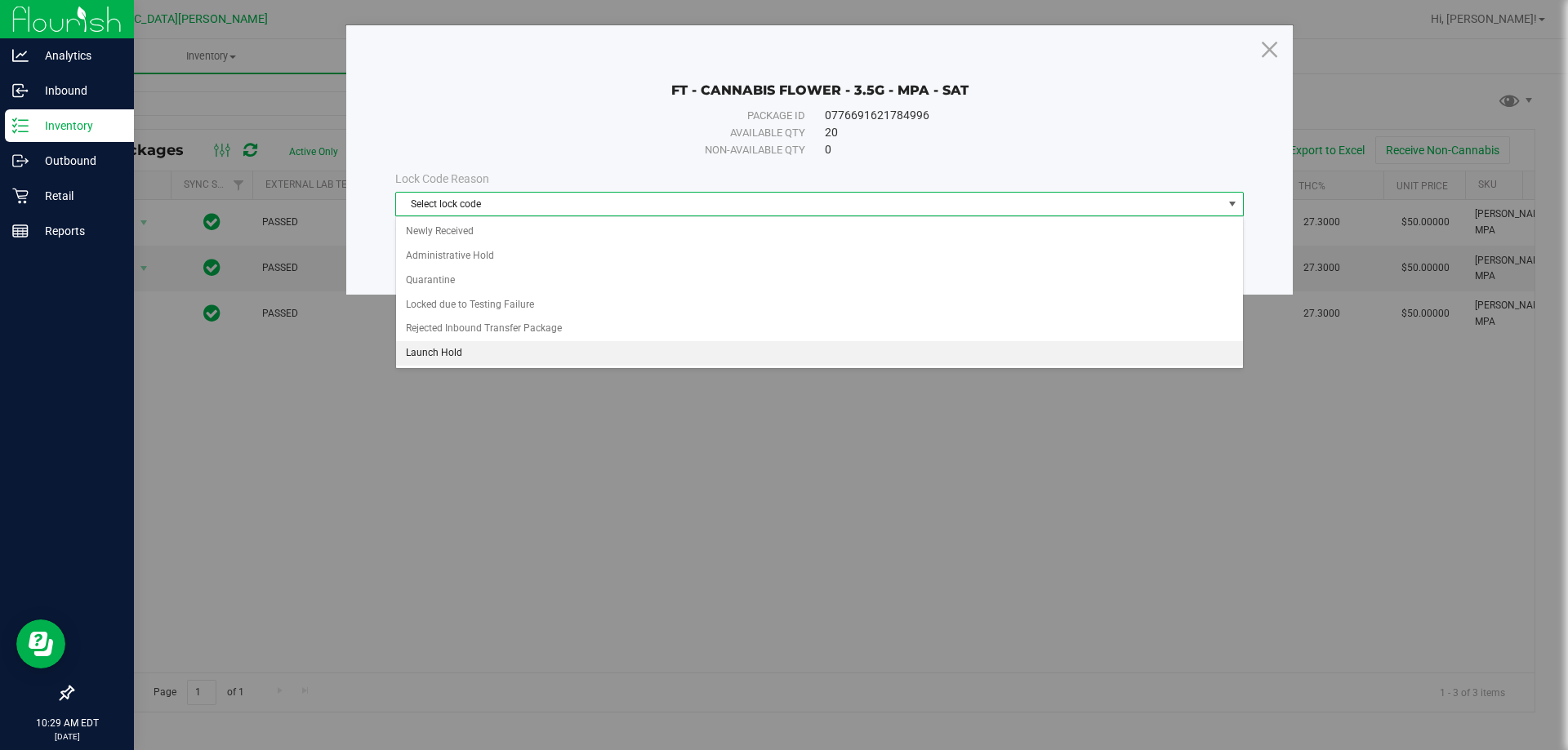
click at [478, 351] on li "Launch Hold" at bounding box center [819, 353] width 847 height 25
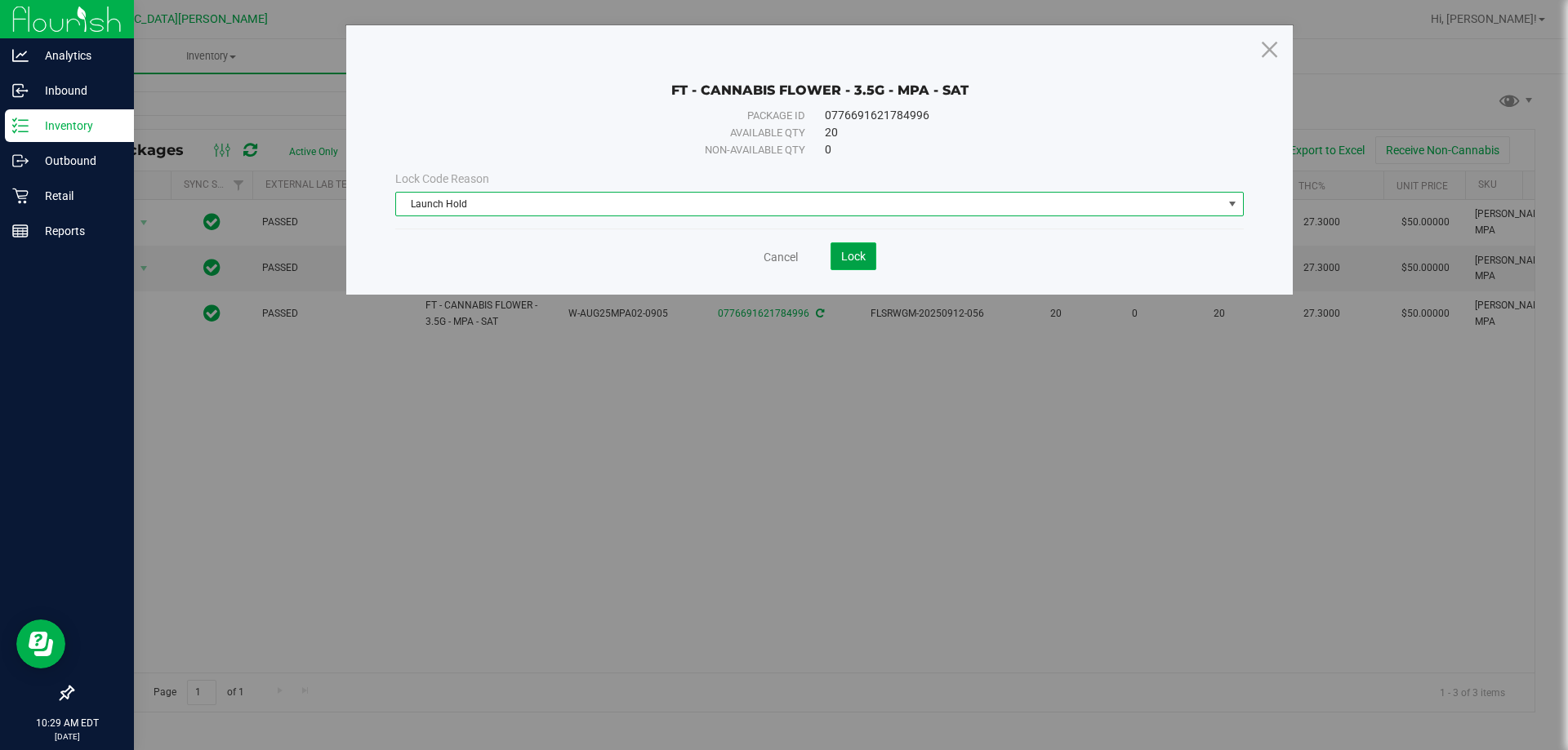
click at [863, 247] on button "Lock" at bounding box center [854, 256] width 46 height 27
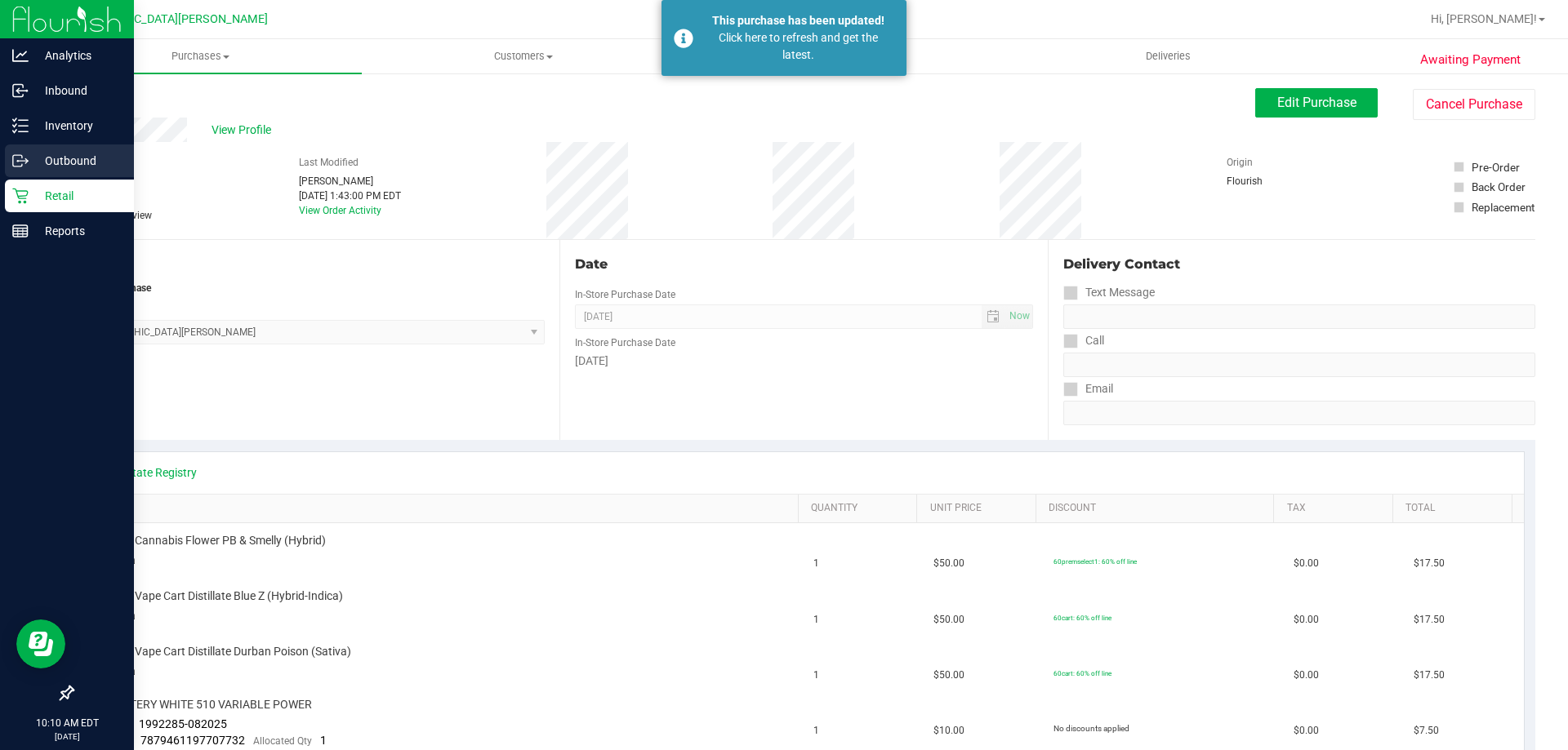
scroll to position [245, 0]
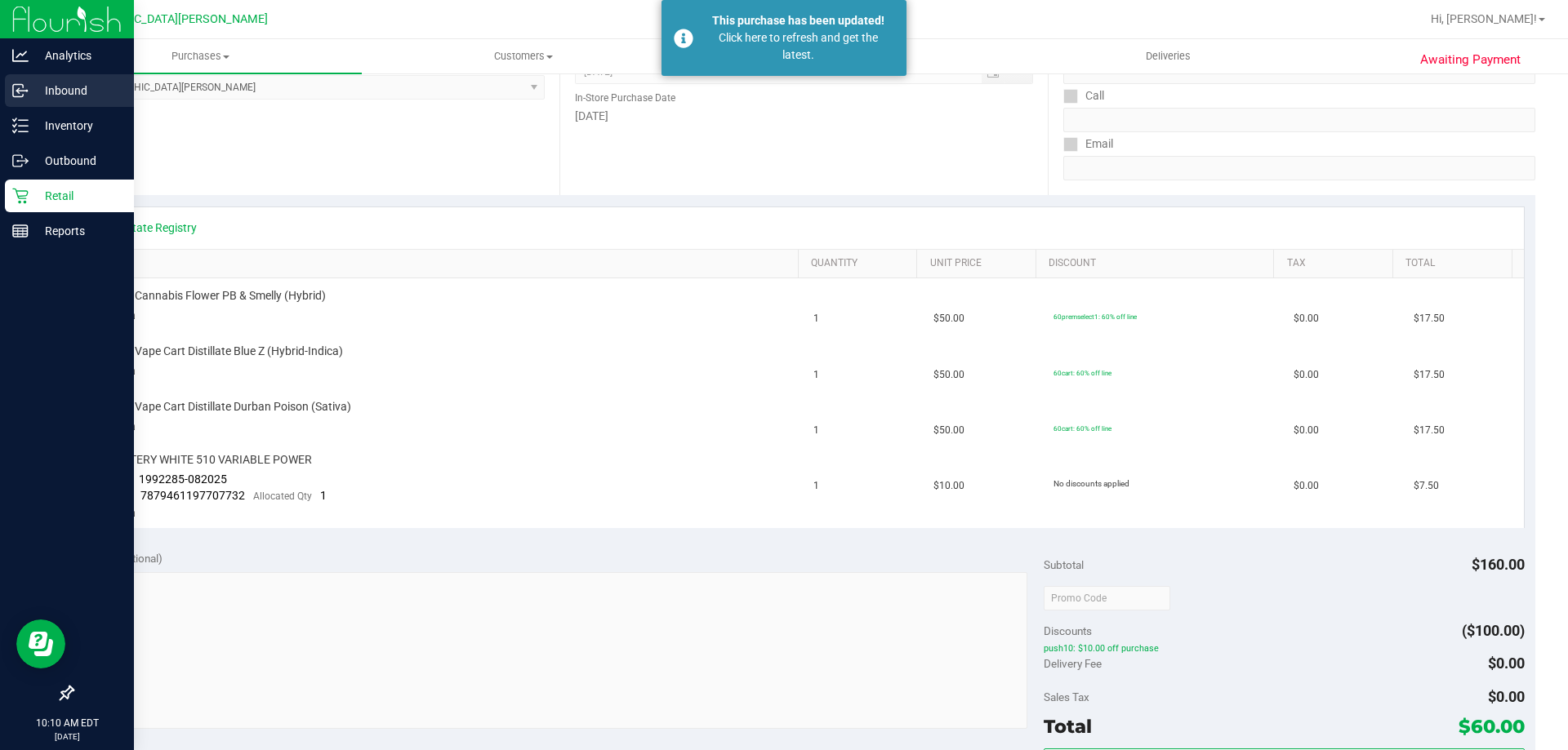
click at [41, 91] on p "Inbound" at bounding box center [77, 91] width 98 height 20
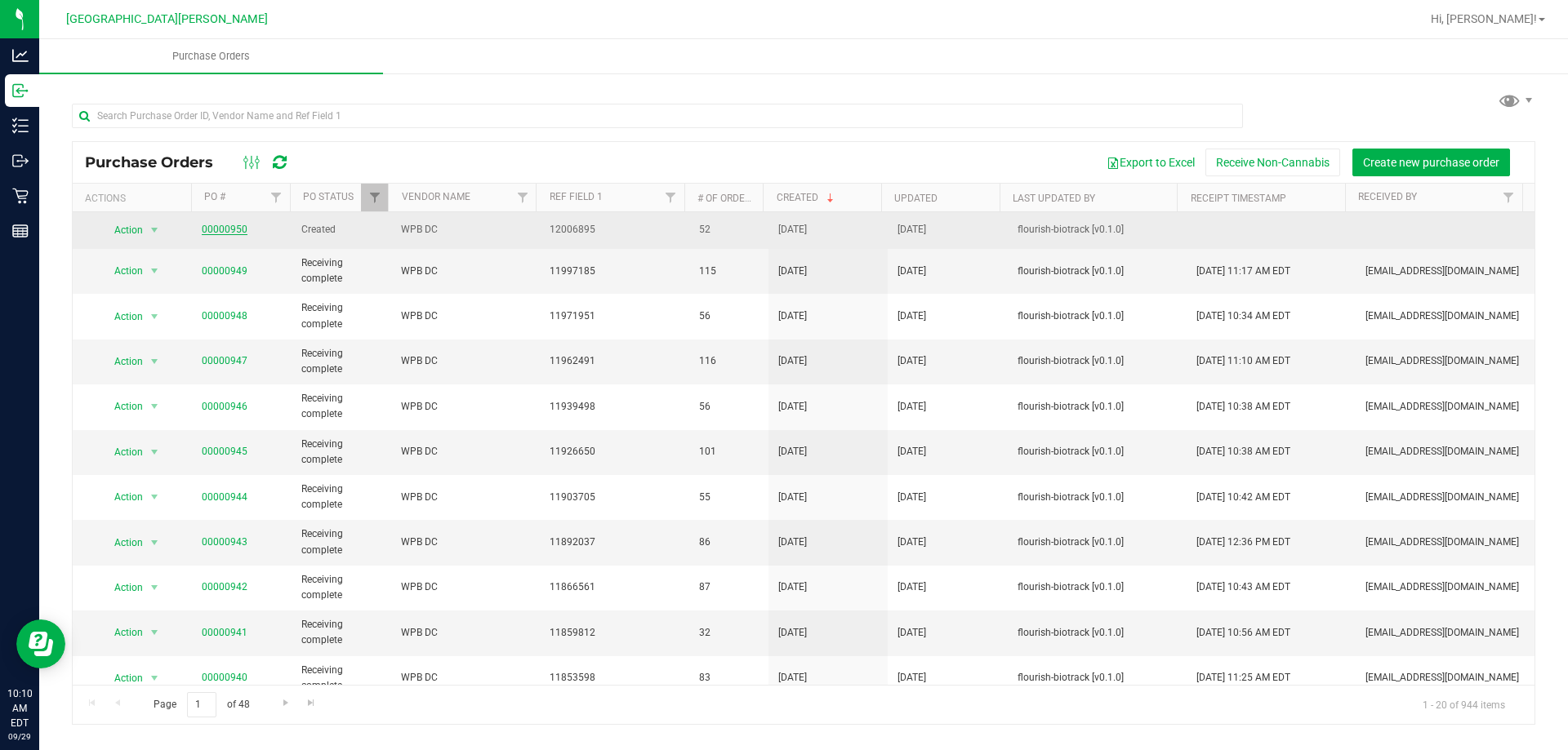
click at [231, 227] on link "00000950" at bounding box center [225, 229] width 46 height 11
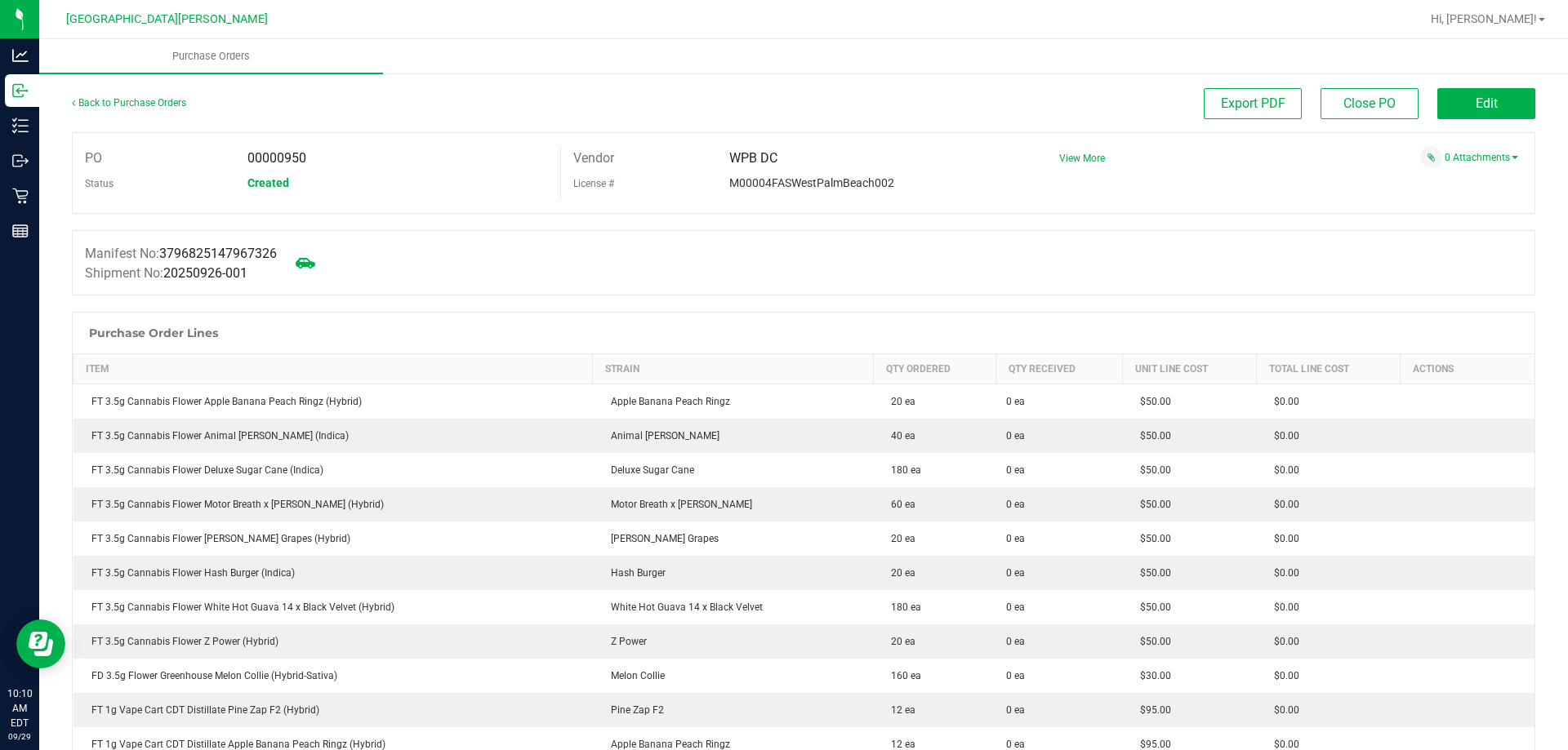
click at [578, 249] on div "Manifest No: 3796825147967326 Shipment No: 20250926-001" at bounding box center [803, 263] width 1464 height 65
click at [1449, 99] on button "Edit" at bounding box center [1486, 103] width 98 height 31
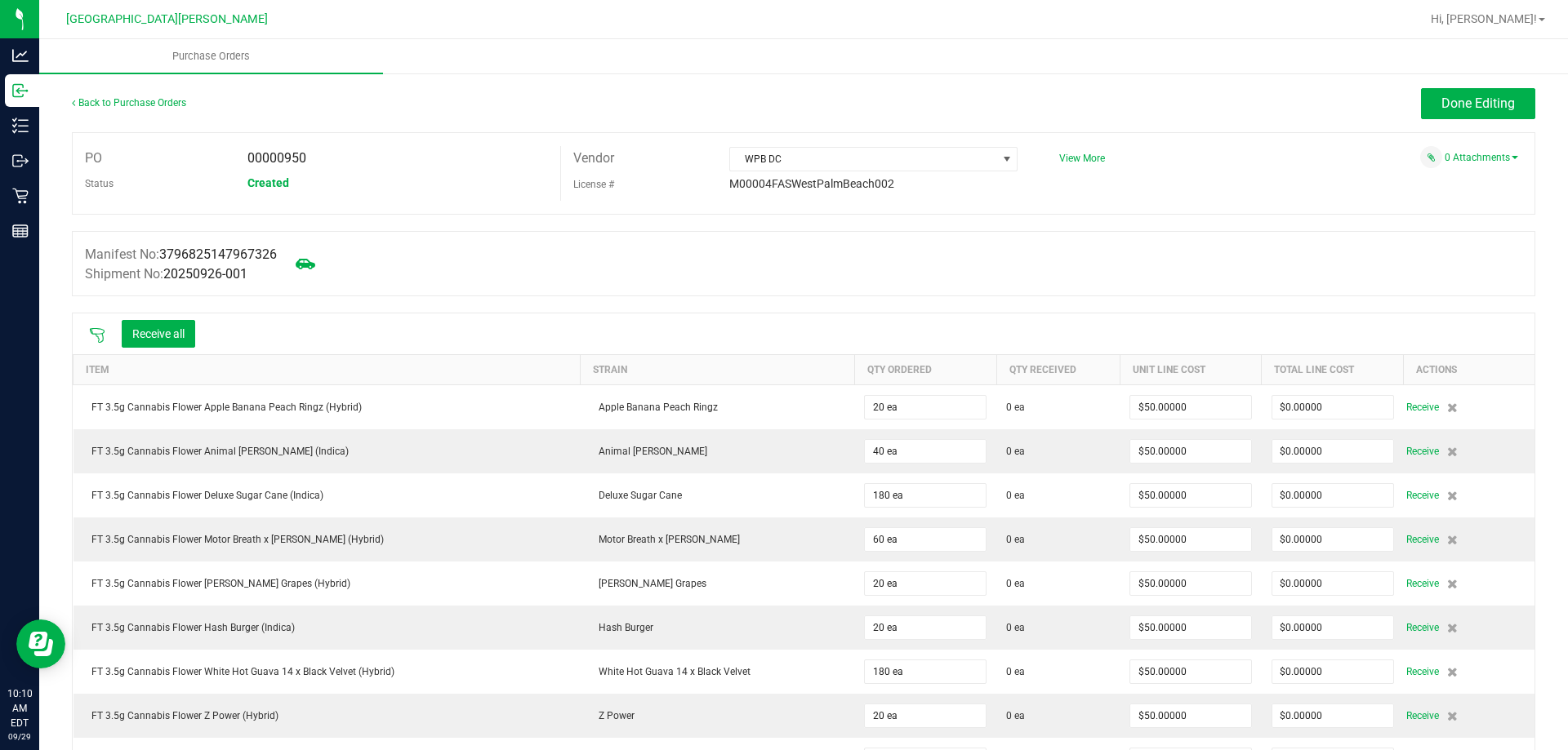
click at [102, 331] on icon at bounding box center [97, 335] width 16 height 16
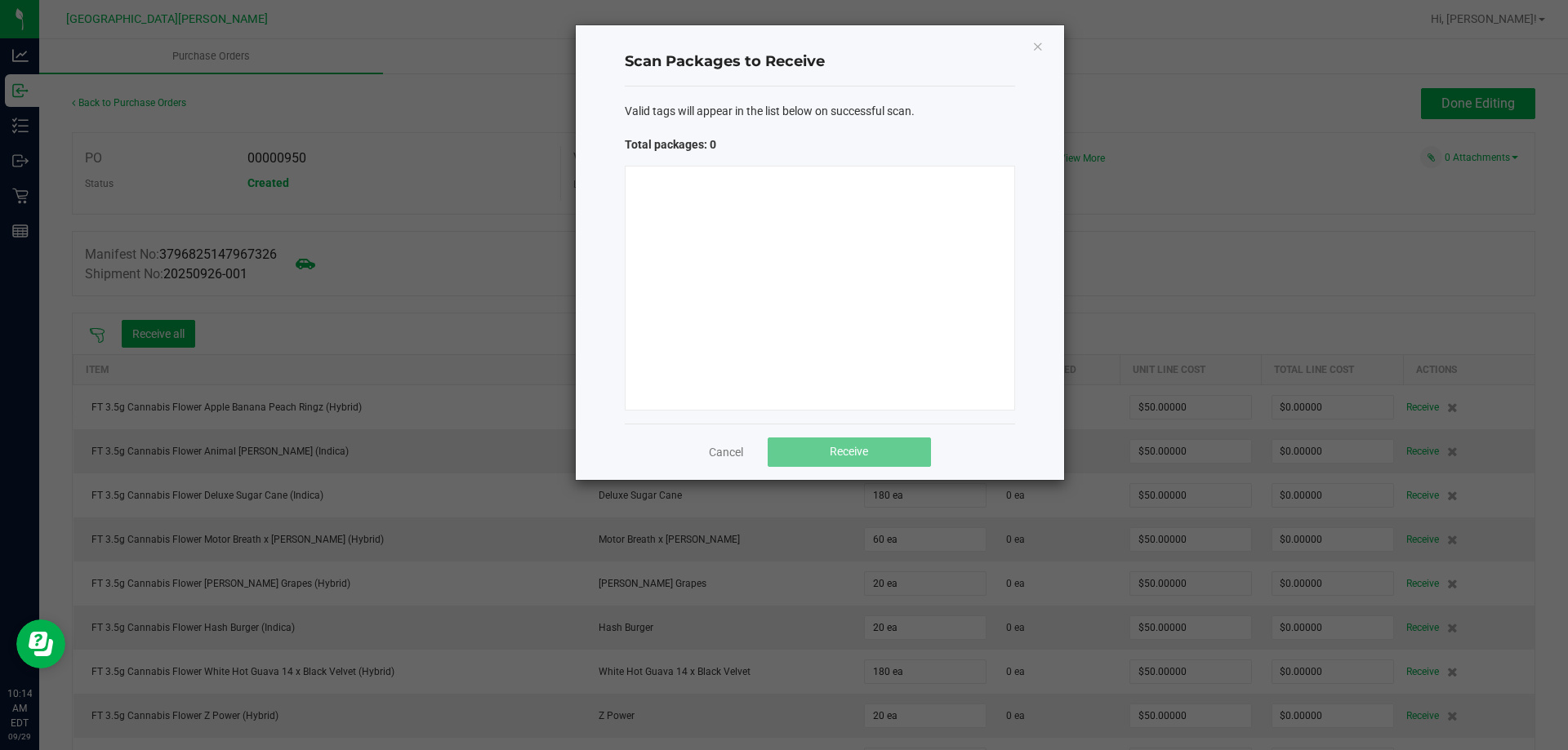
click at [701, 241] on div at bounding box center [819, 288] width 391 height 245
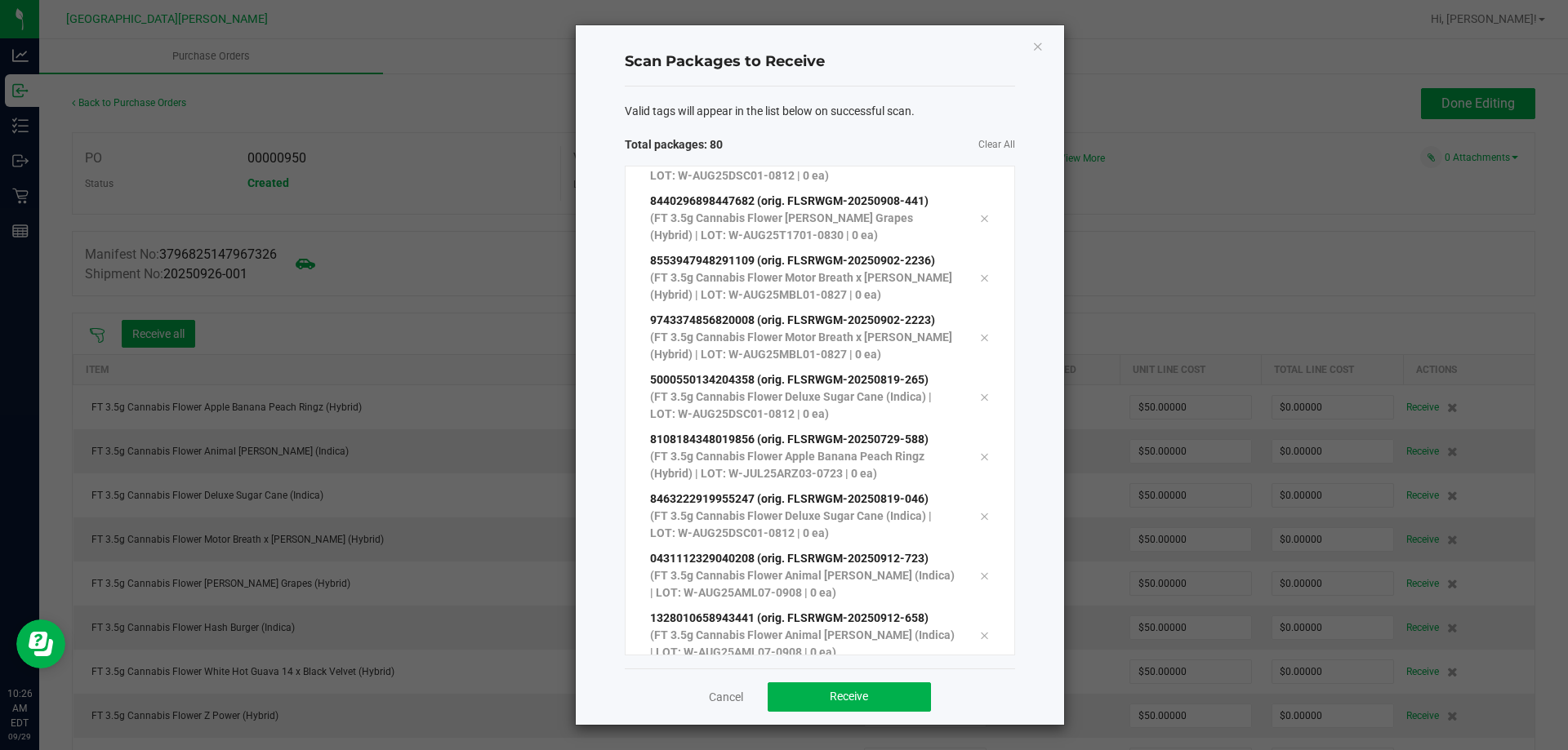
scroll to position [4338, 0]
click at [874, 704] on button "Receive" at bounding box center [849, 697] width 163 height 29
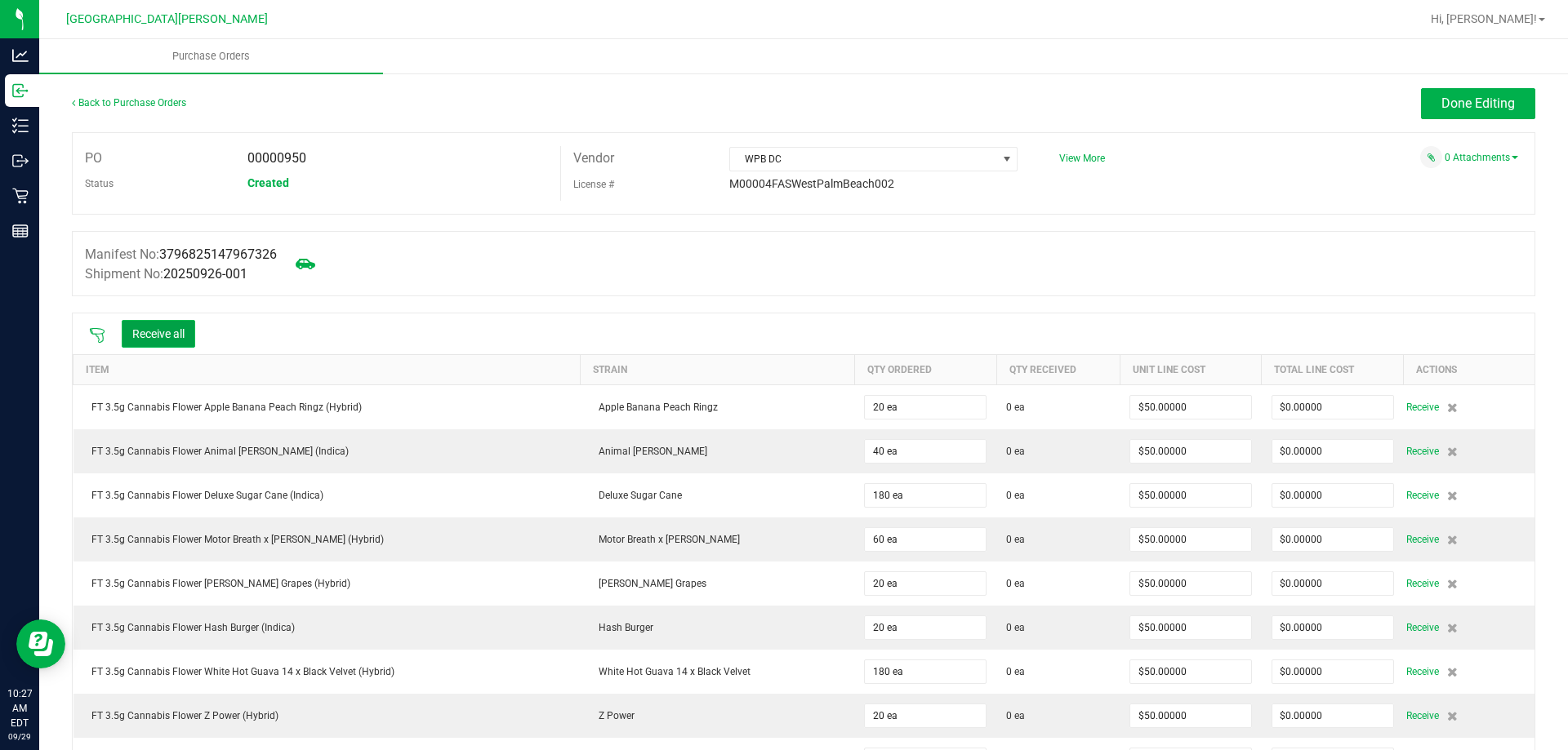
click at [177, 329] on button "Receive all" at bounding box center [158, 334] width 73 height 27
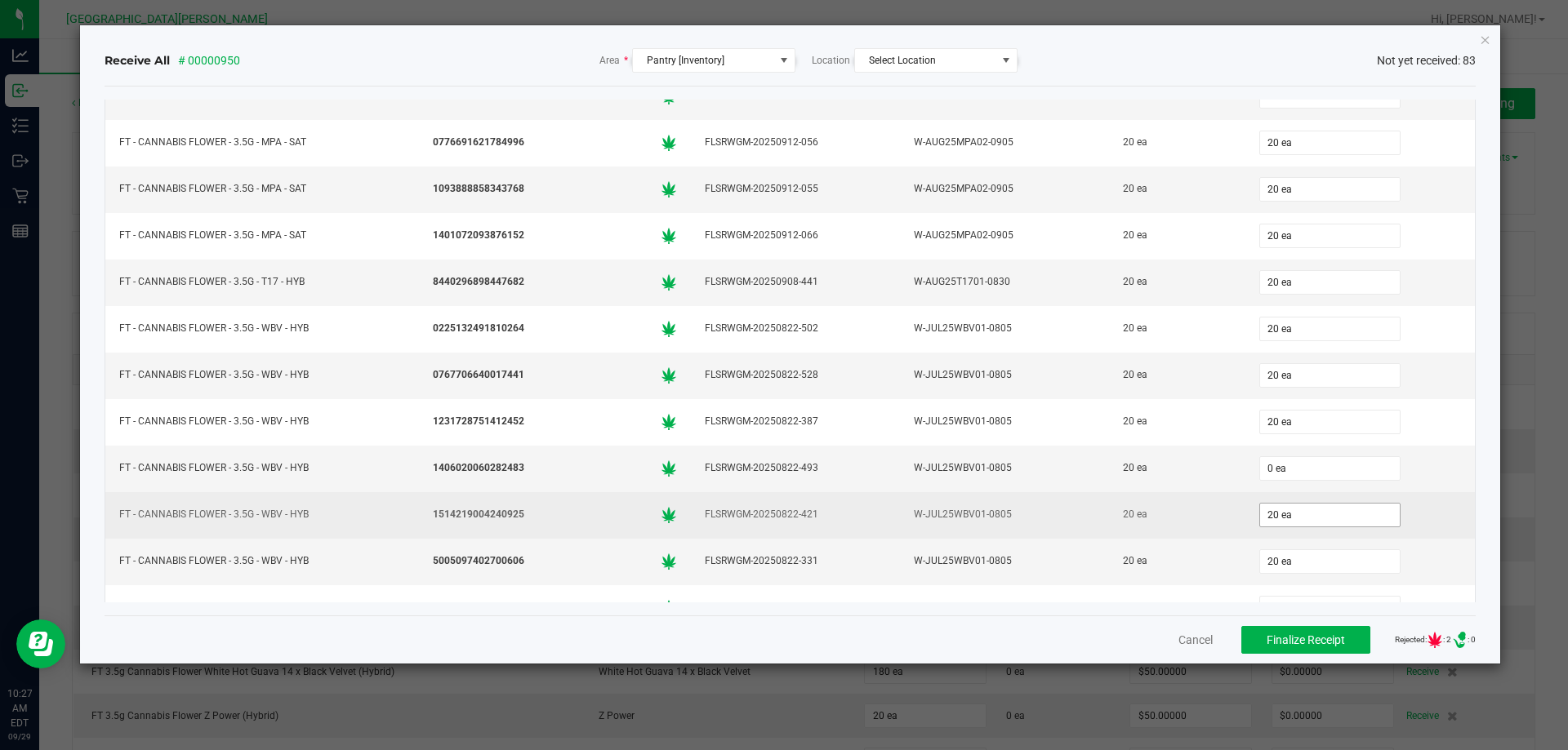
scroll to position [1413, 0]
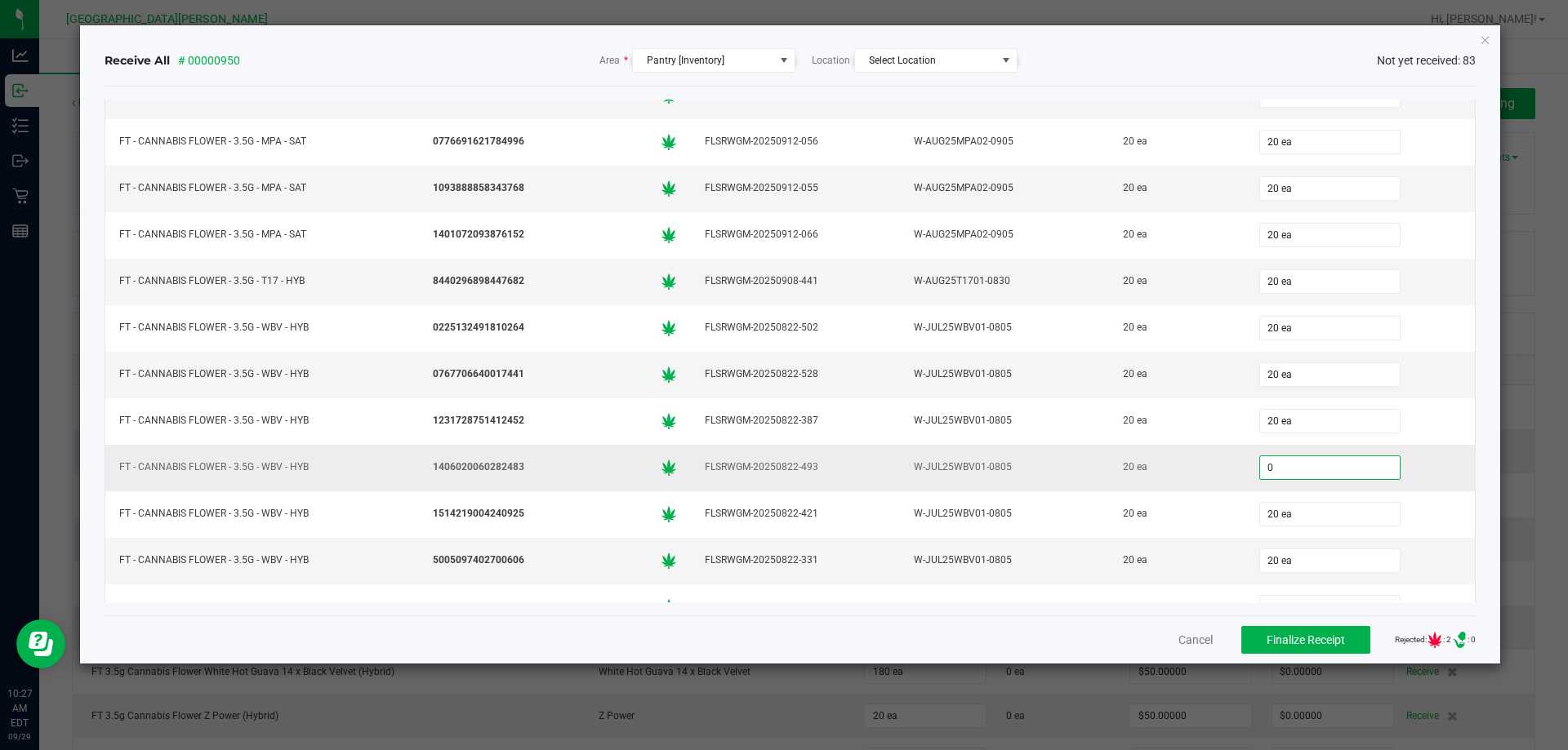
click at [1283, 470] on input "0" at bounding box center [1330, 467] width 139 height 23
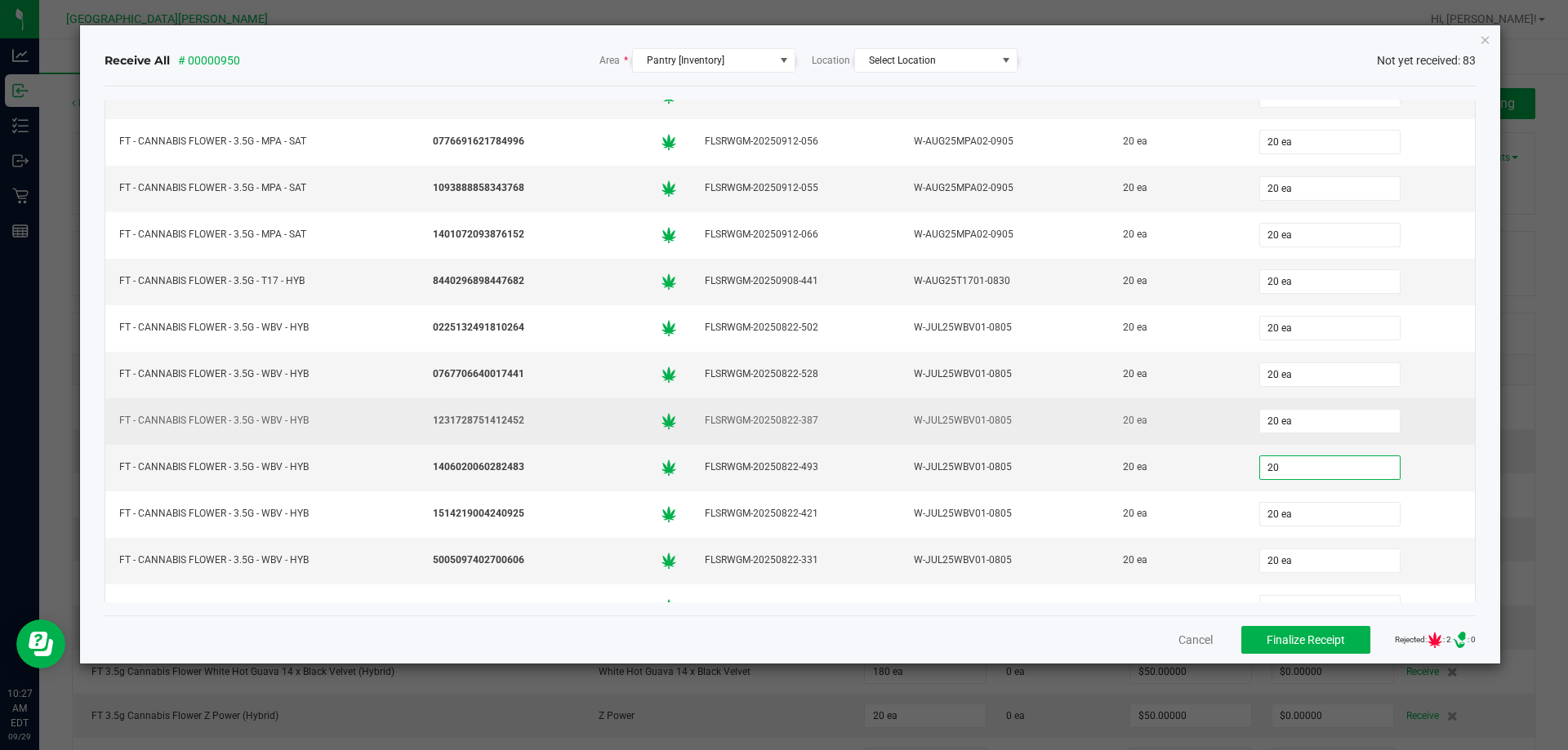
type input "20 ea"
click at [1430, 431] on div "20 ea" at bounding box center [1360, 421] width 211 height 32
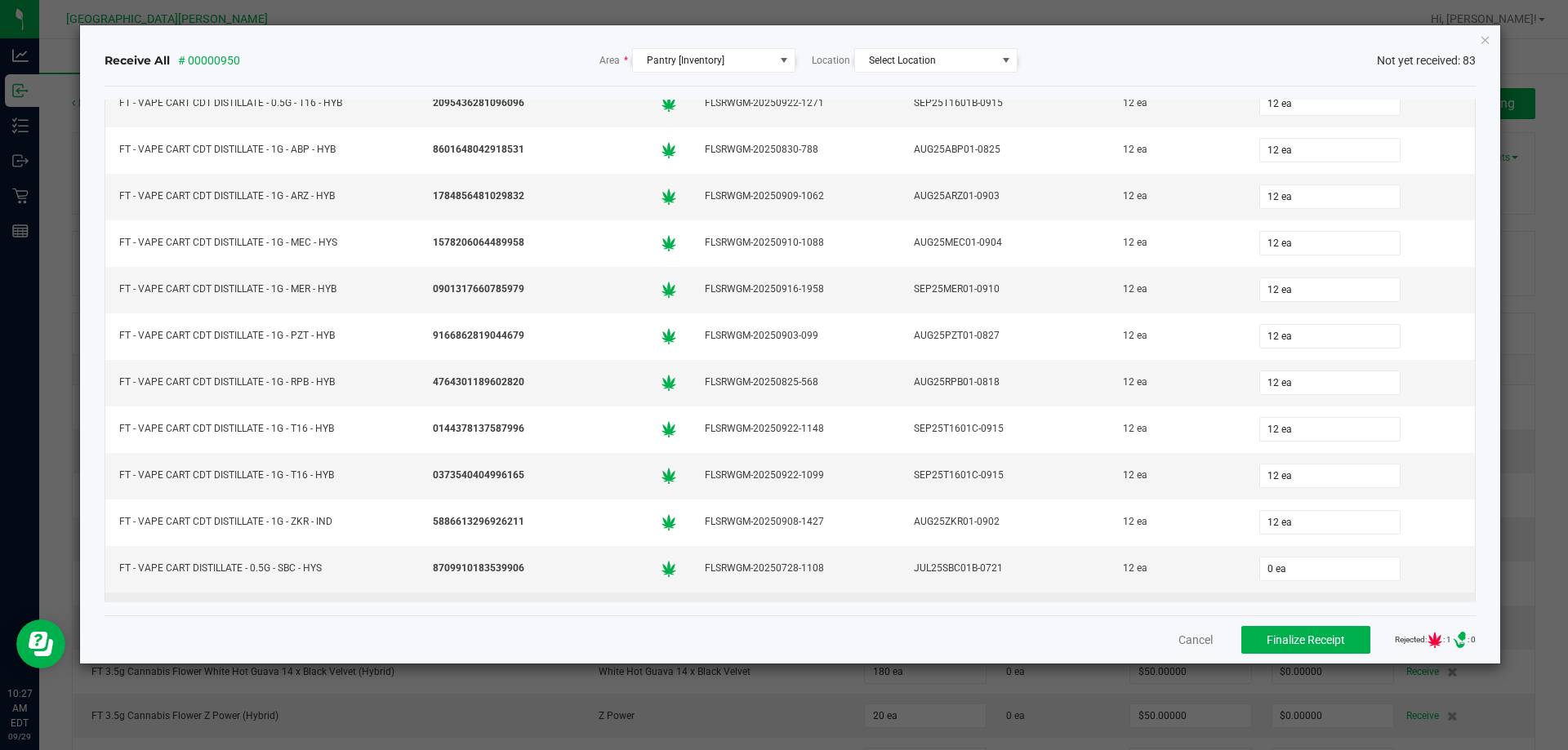
scroll to position [2883, 0]
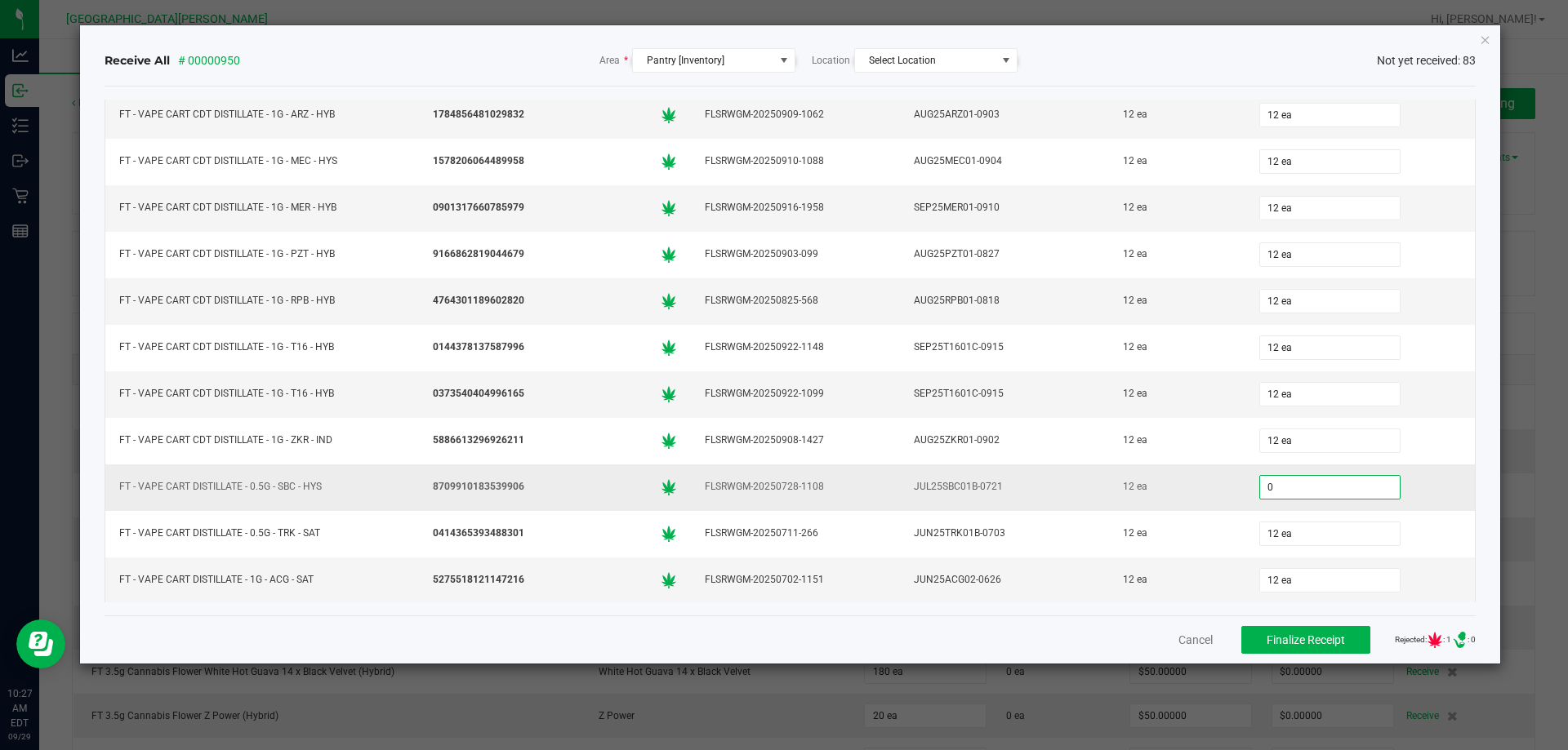
click at [1313, 482] on input "0" at bounding box center [1330, 487] width 139 height 23
type input "12 ea"
click at [1409, 414] on td "12 ea" at bounding box center [1360, 395] width 231 height 46
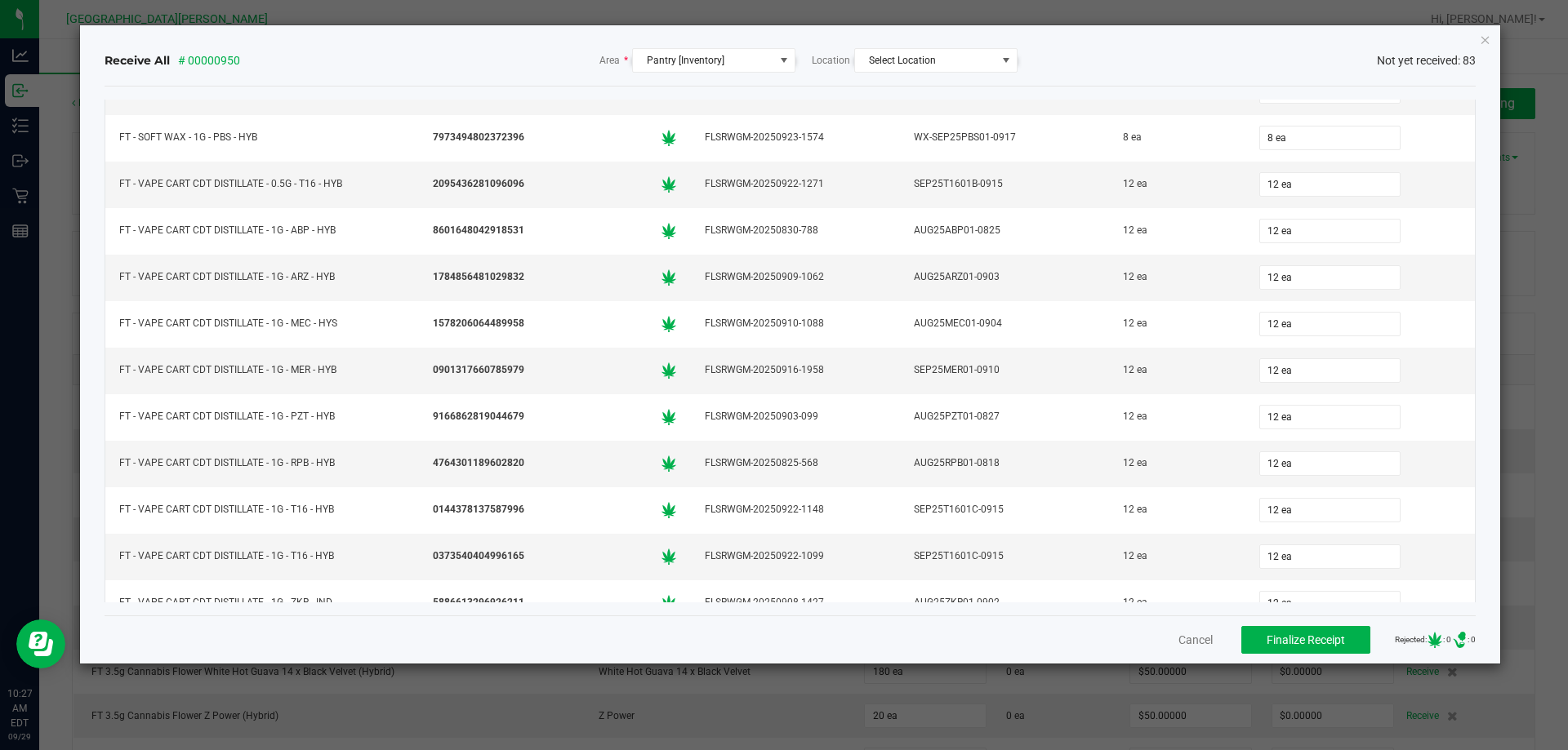
scroll to position [2719, 0]
click at [1261, 655] on div "Cancel Finalize Receipt Rejected: : 0 .st0{ } : 0" at bounding box center [790, 640] width 1372 height 48
click at [1270, 642] on span "Finalize Receipt" at bounding box center [1306, 640] width 79 height 13
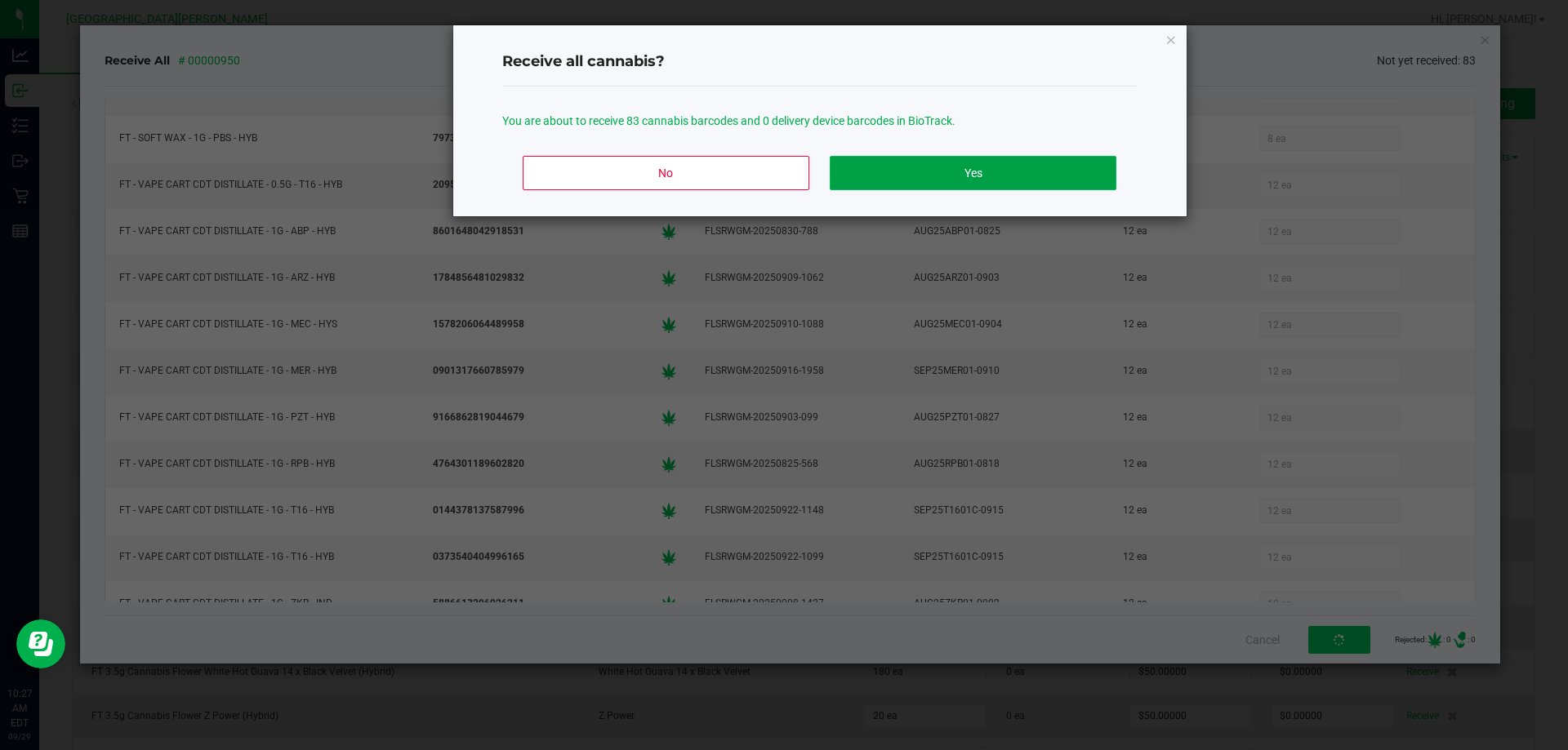
click at [976, 187] on button "Yes" at bounding box center [972, 173] width 285 height 34
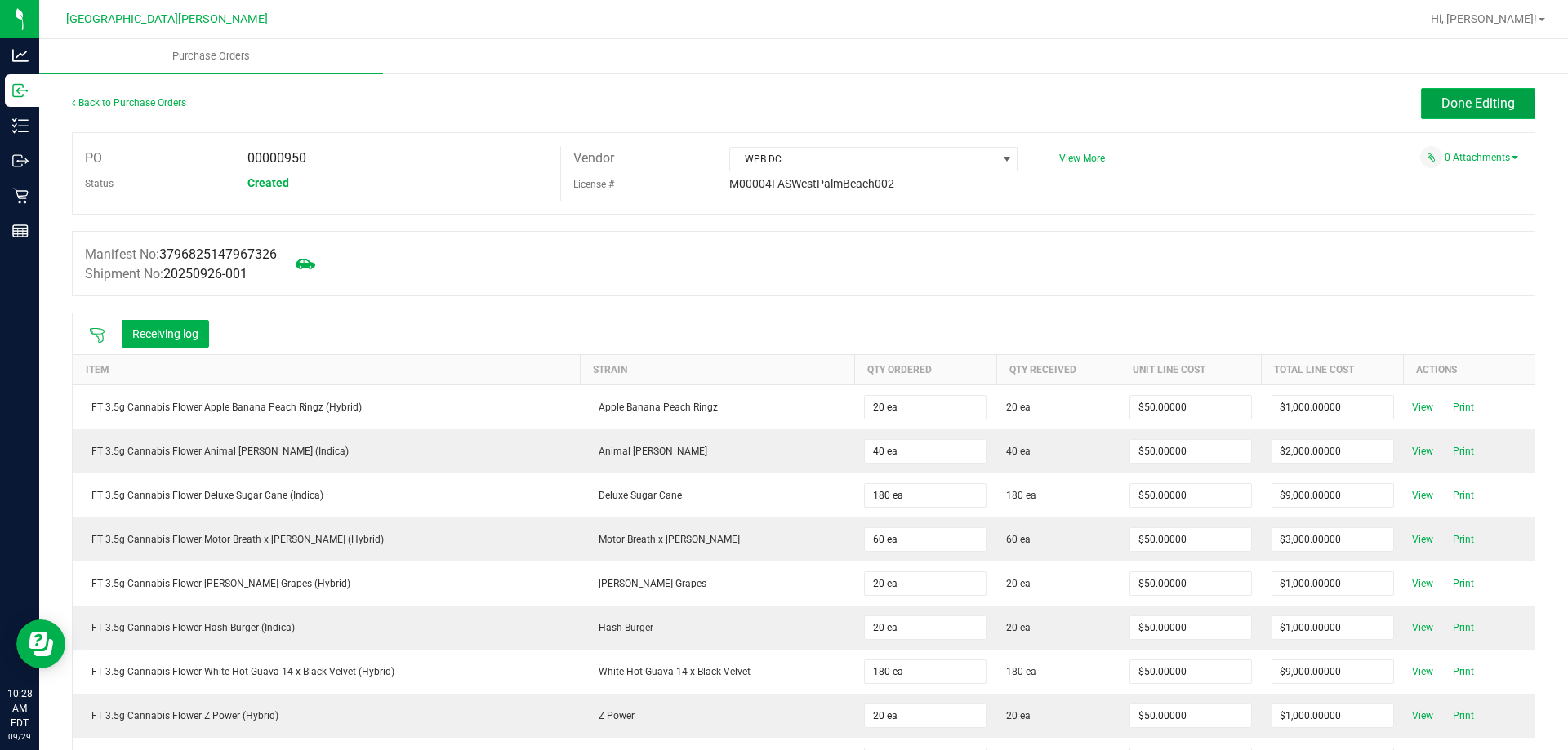
click at [1442, 98] on span "Done Editing" at bounding box center [1478, 103] width 73 height 15
